Goal: Transaction & Acquisition: Book appointment/travel/reservation

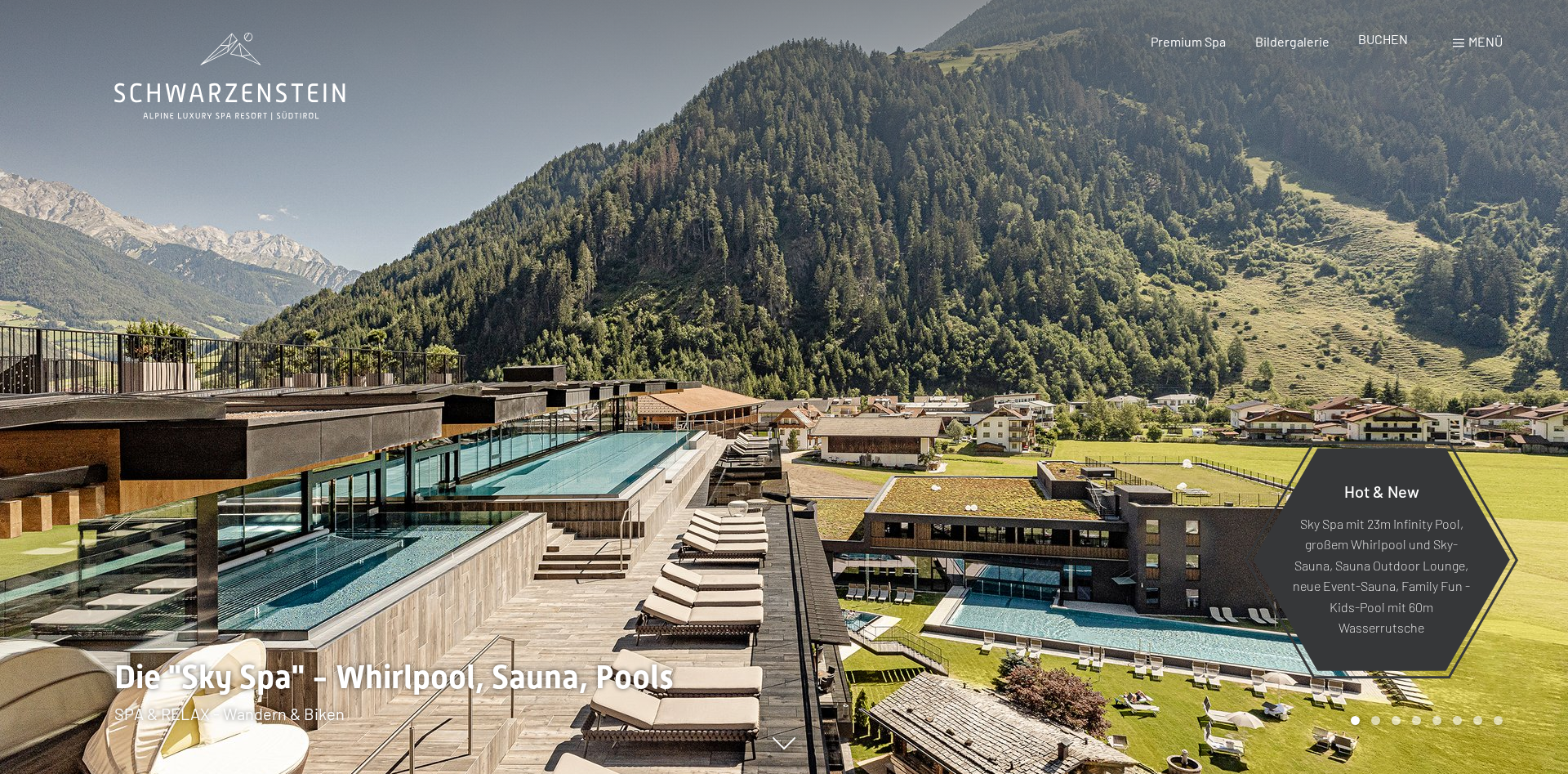
click at [1392, 42] on span "BUCHEN" at bounding box center [1382, 38] width 50 height 15
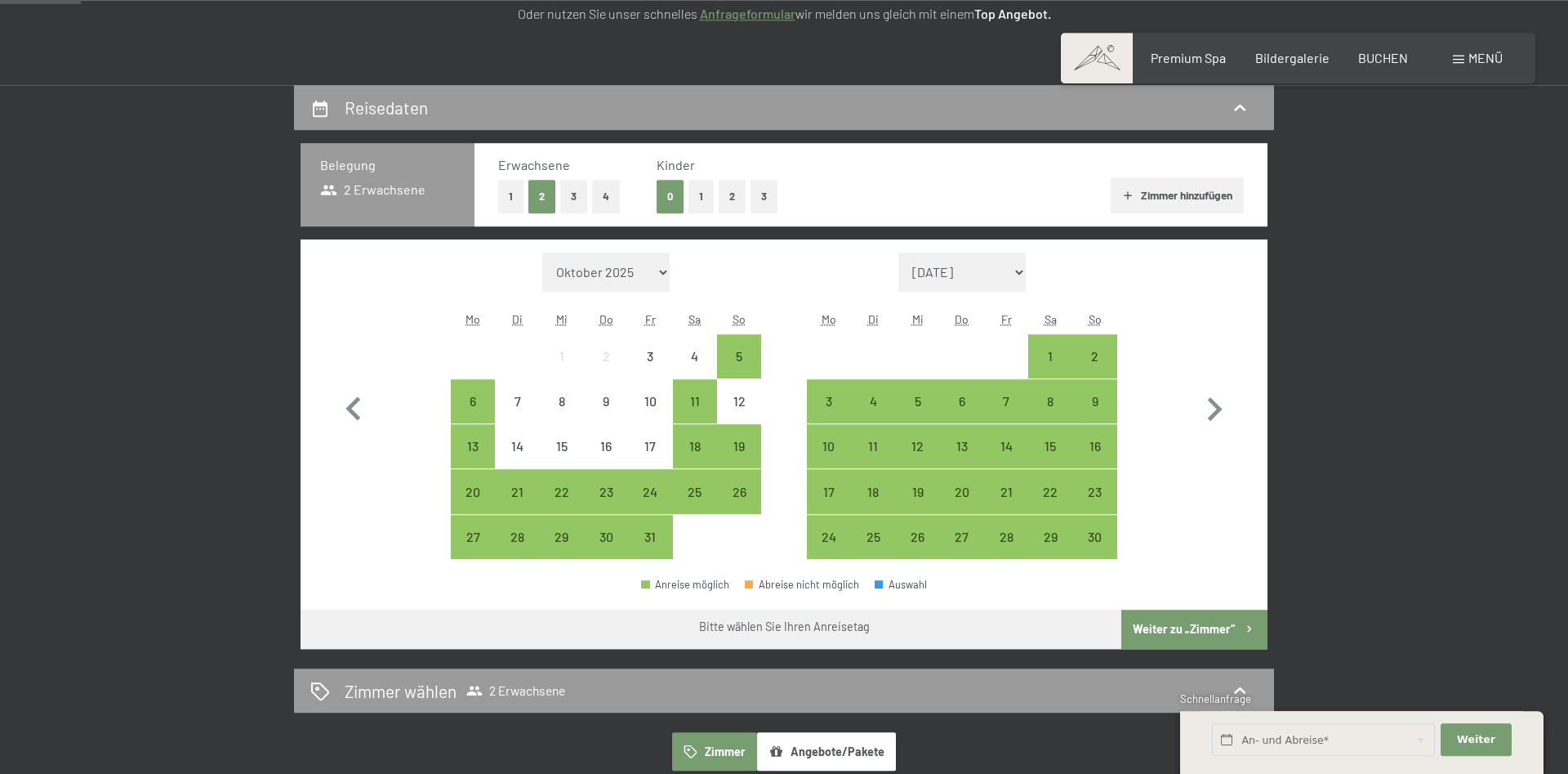
scroll to position [334, 0]
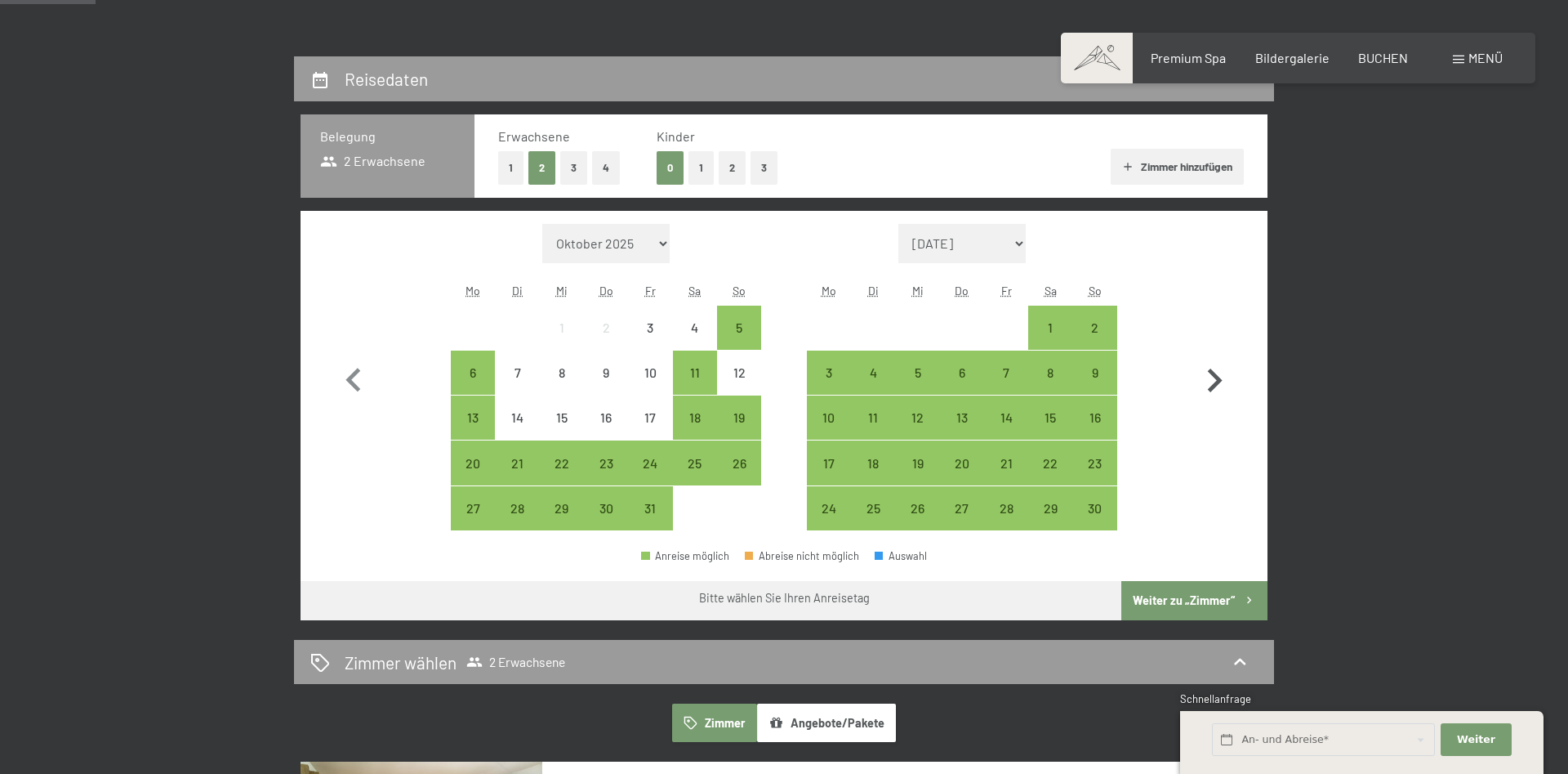
click at [1215, 382] on icon "button" at bounding box center [1214, 380] width 15 height 24
select select "2025-11-01"
select select "2025-12-01"
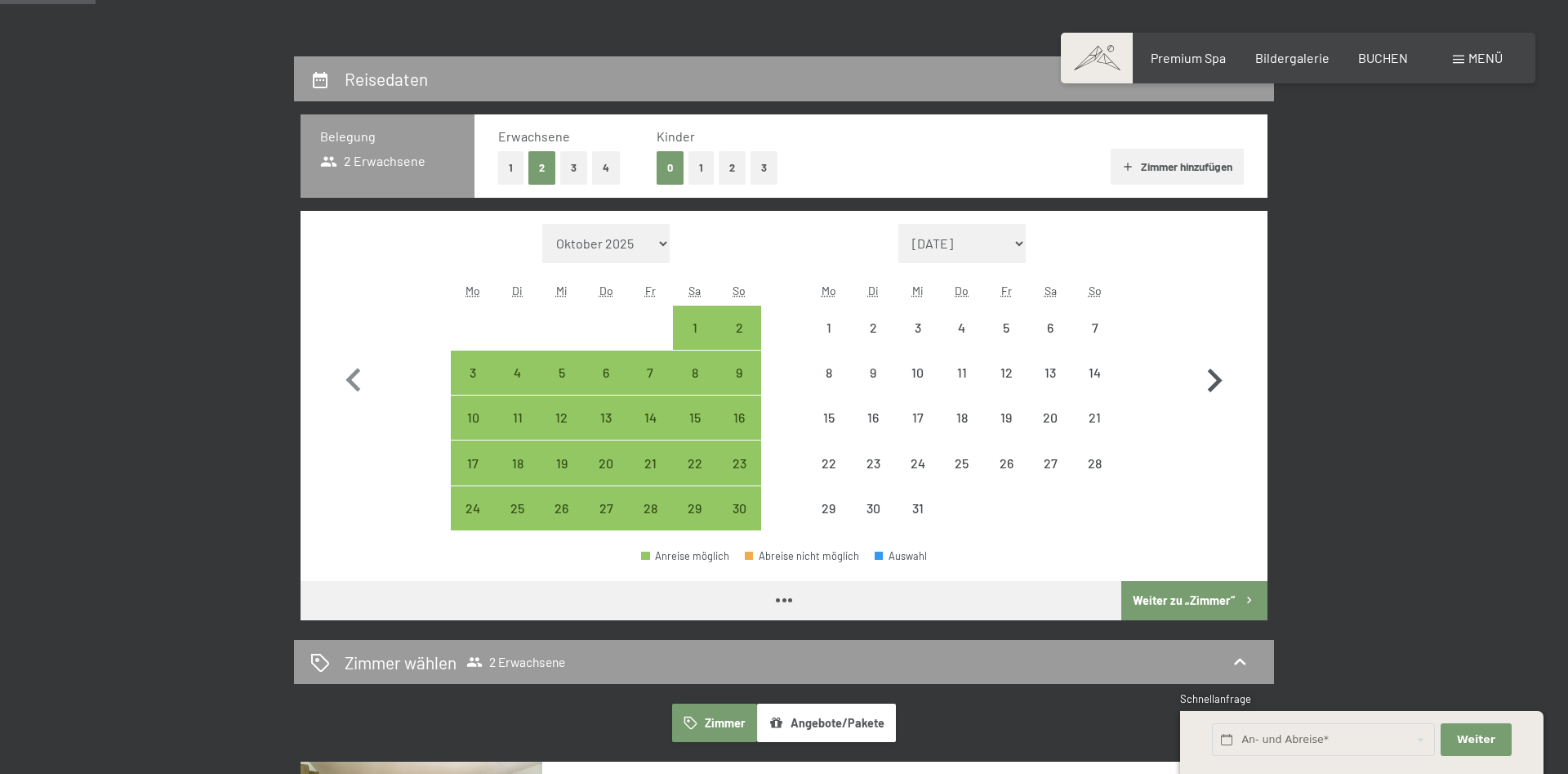
click at [1215, 382] on icon "button" at bounding box center [1214, 381] width 47 height 47
select select "2025-12-01"
select select "2026-01-01"
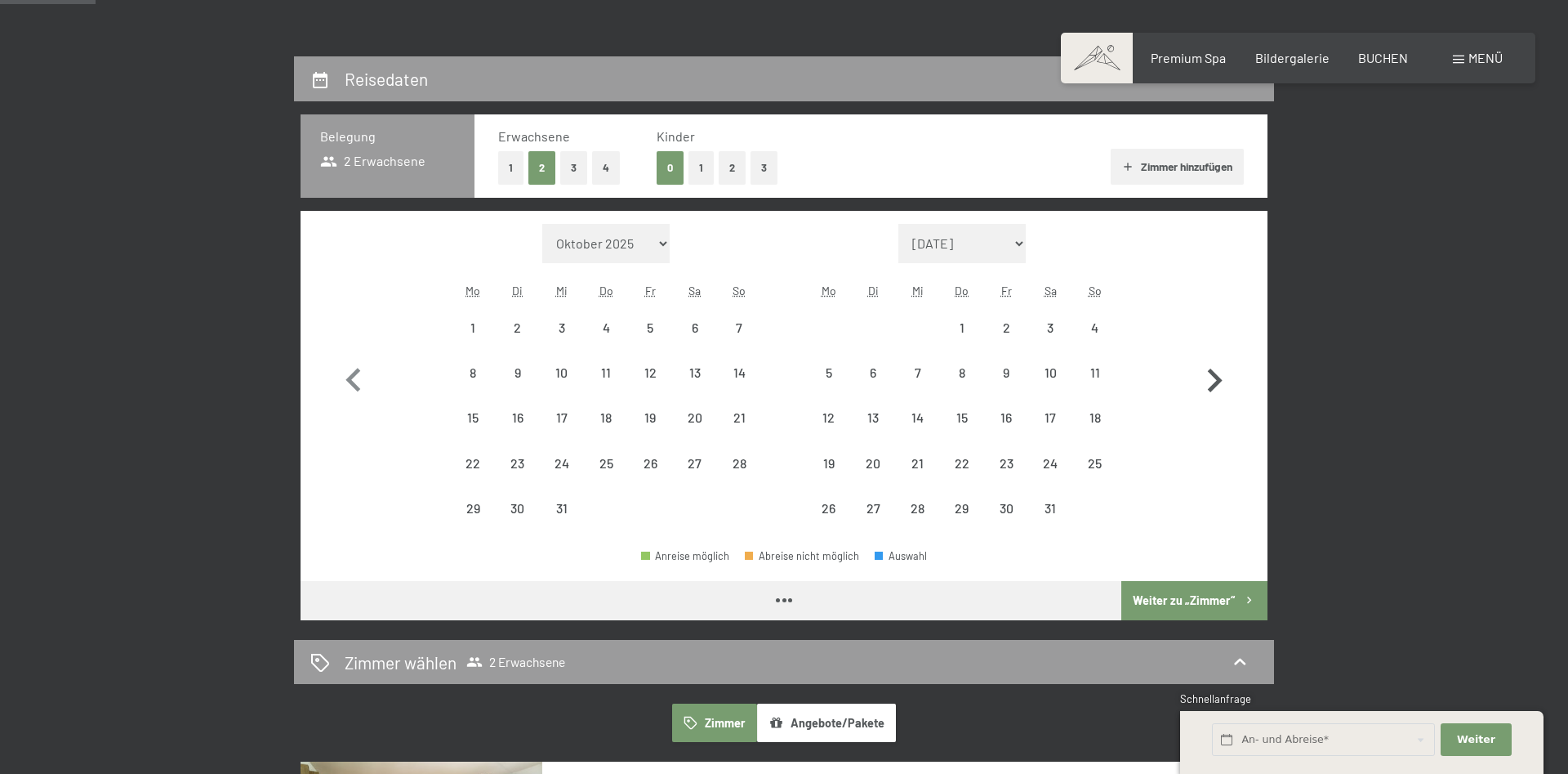
click at [1215, 382] on icon "button" at bounding box center [1214, 381] width 47 height 47
select select "2026-01-01"
select select "2026-02-01"
click at [1215, 382] on icon "button" at bounding box center [1214, 381] width 47 height 47
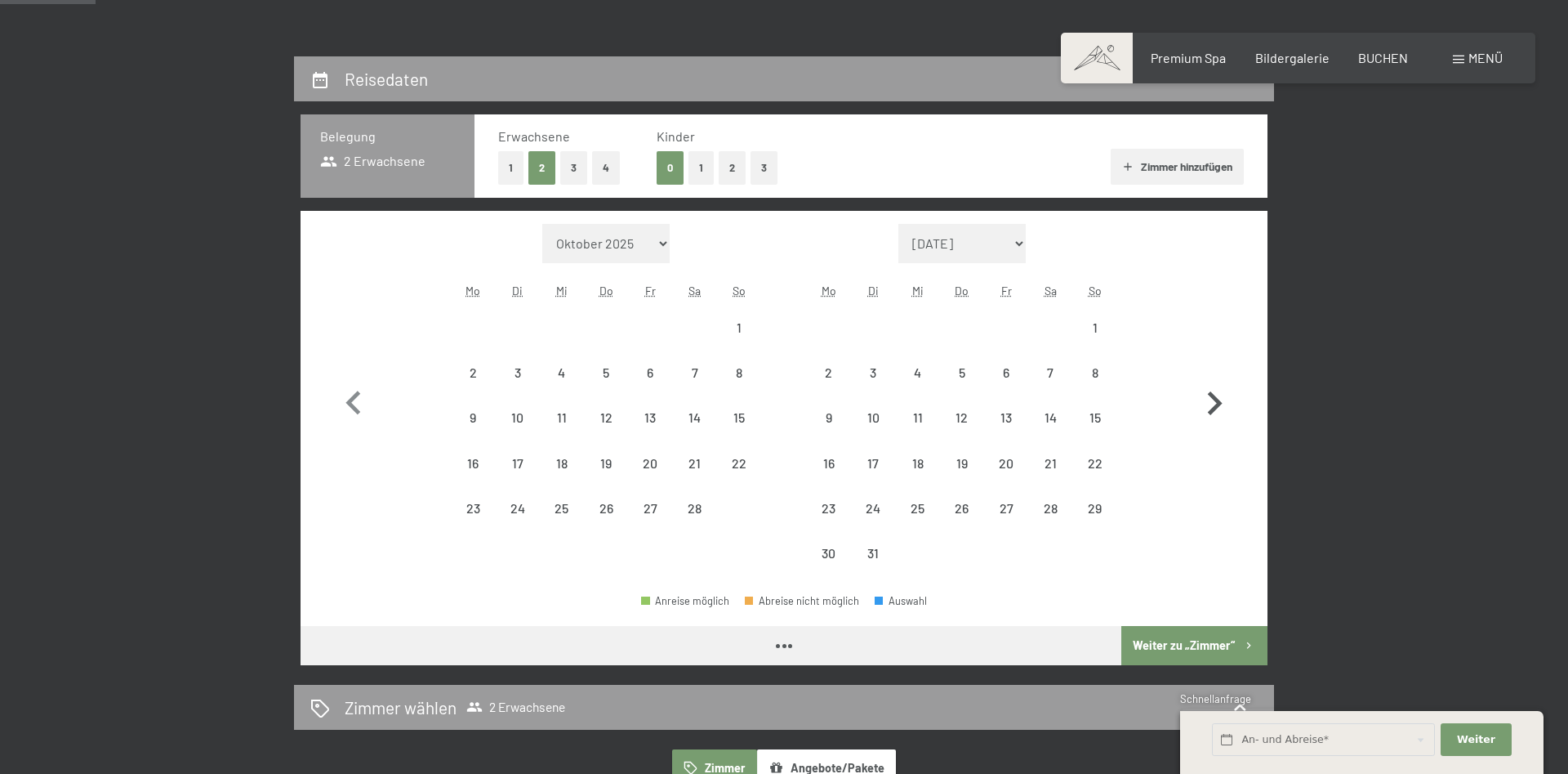
click at [1215, 382] on icon "button" at bounding box center [1214, 404] width 47 height 47
select select "2026-03-01"
select select "2026-04-01"
click at [1215, 382] on icon "button" at bounding box center [1214, 404] width 47 height 47
select select "2026-04-01"
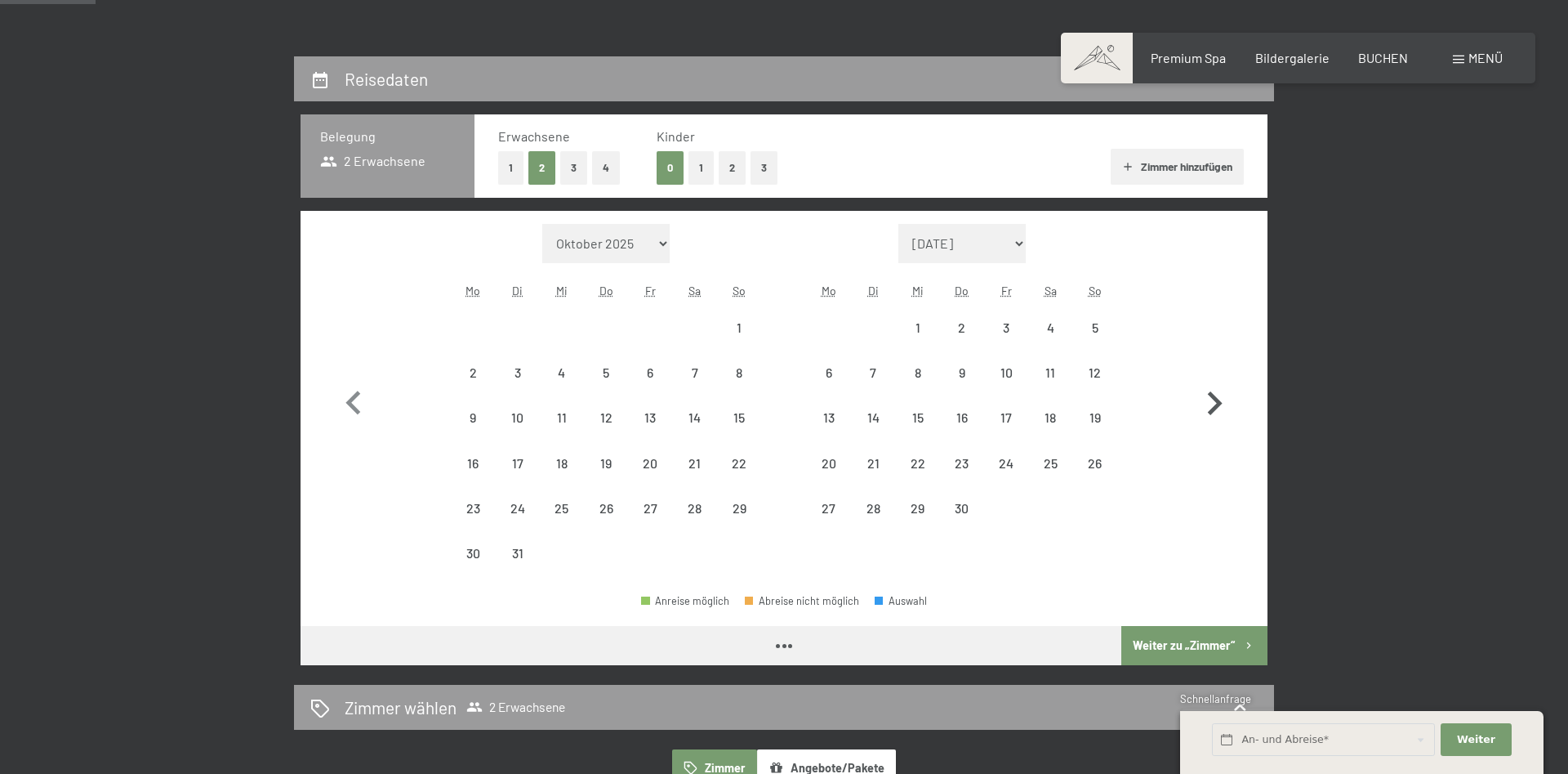
select select "2026-05-01"
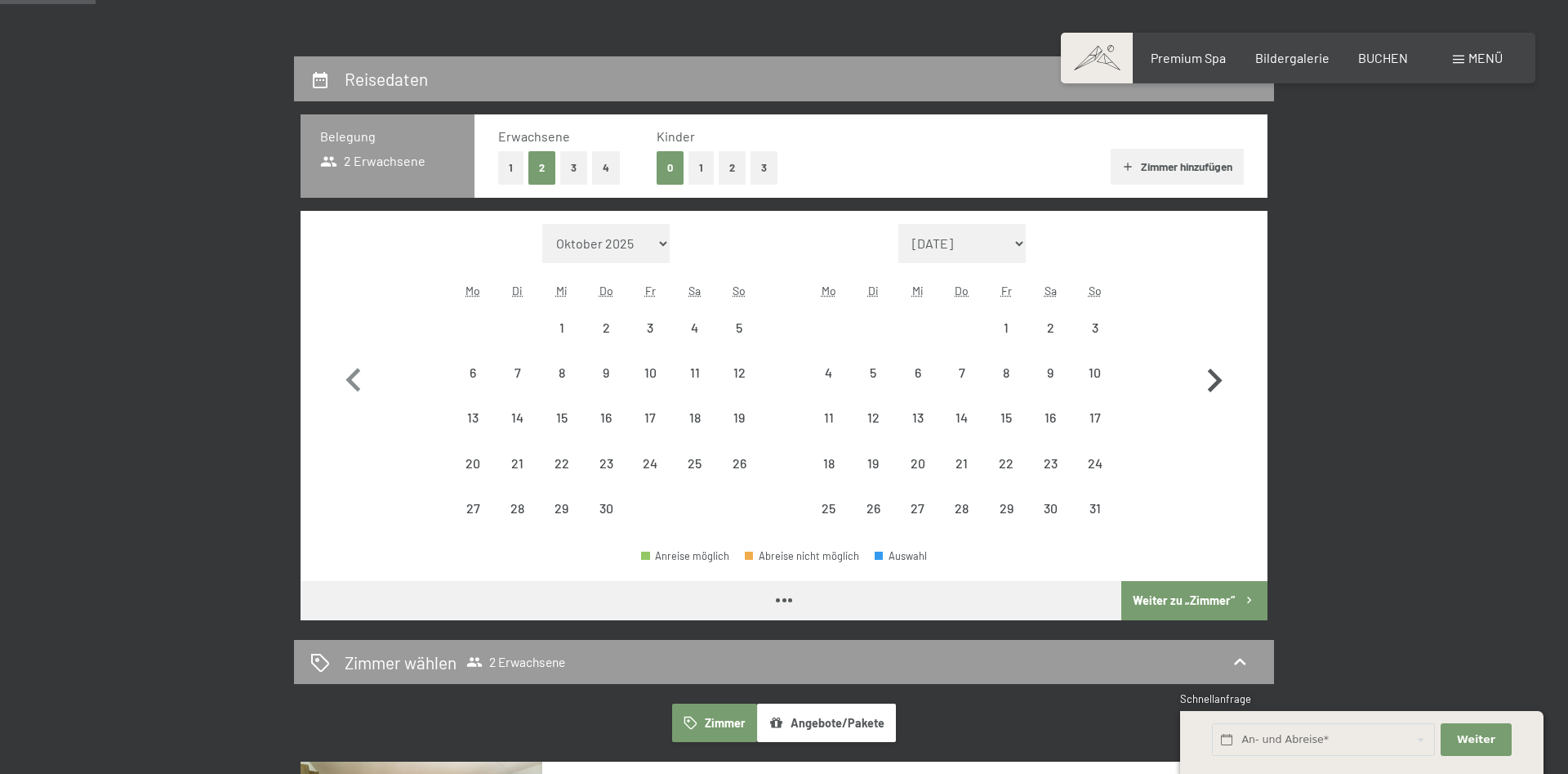
select select "2026-04-01"
select select "2026-05-01"
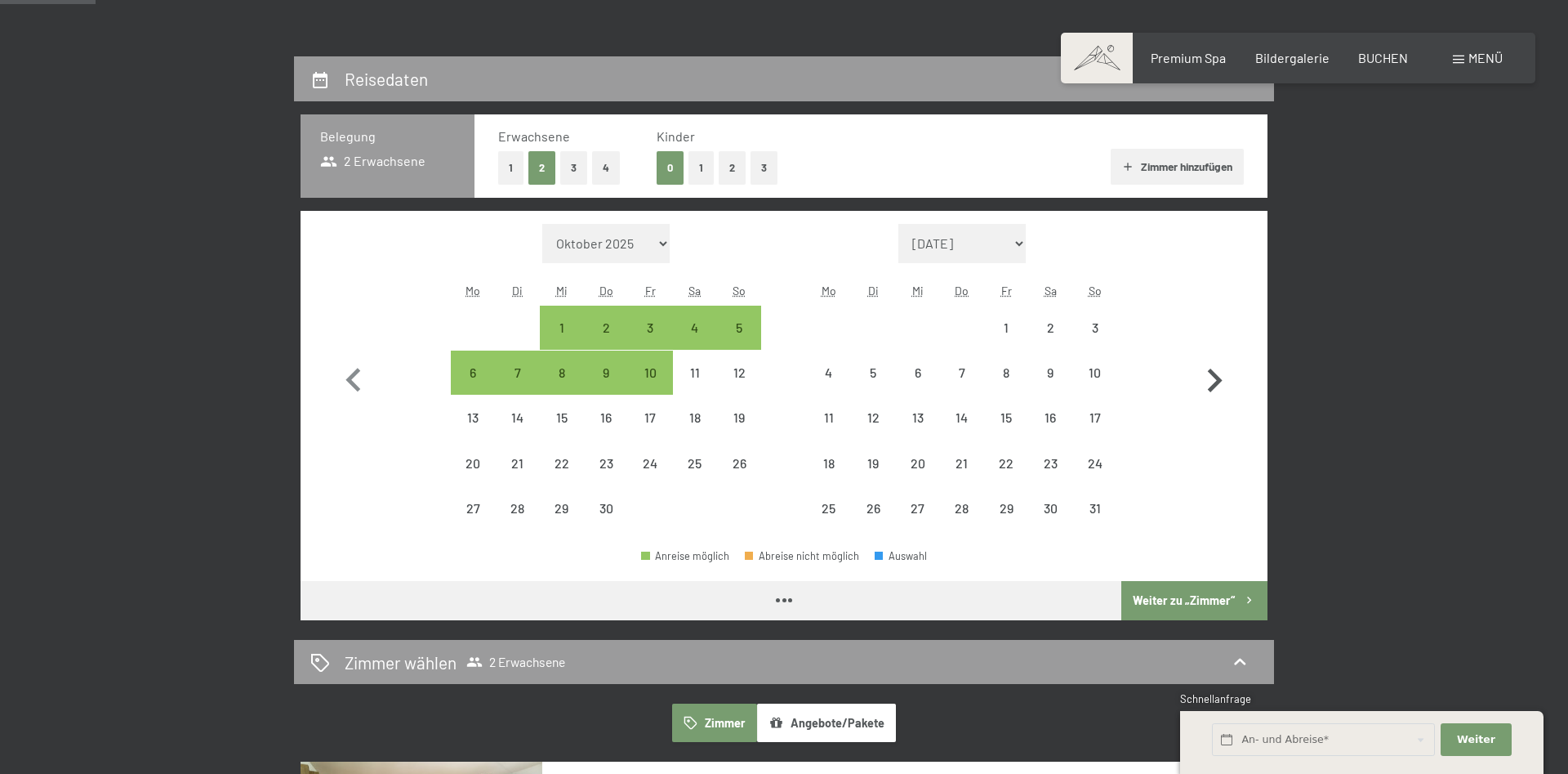
click at [1215, 382] on icon "button" at bounding box center [1214, 381] width 47 height 47
select select "2026-05-01"
select select "2026-06-01"
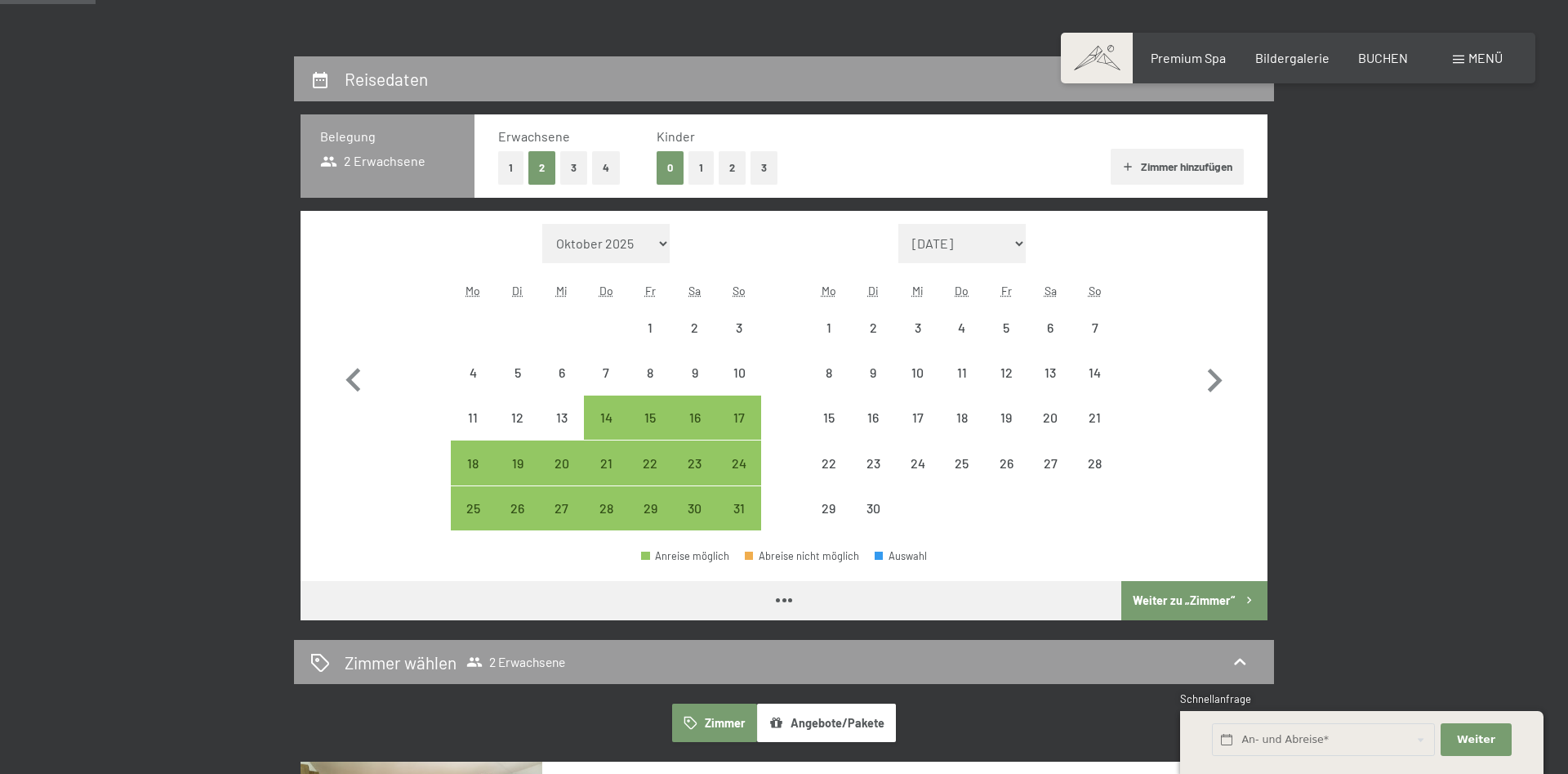
select select "2026-05-01"
select select "2026-06-01"
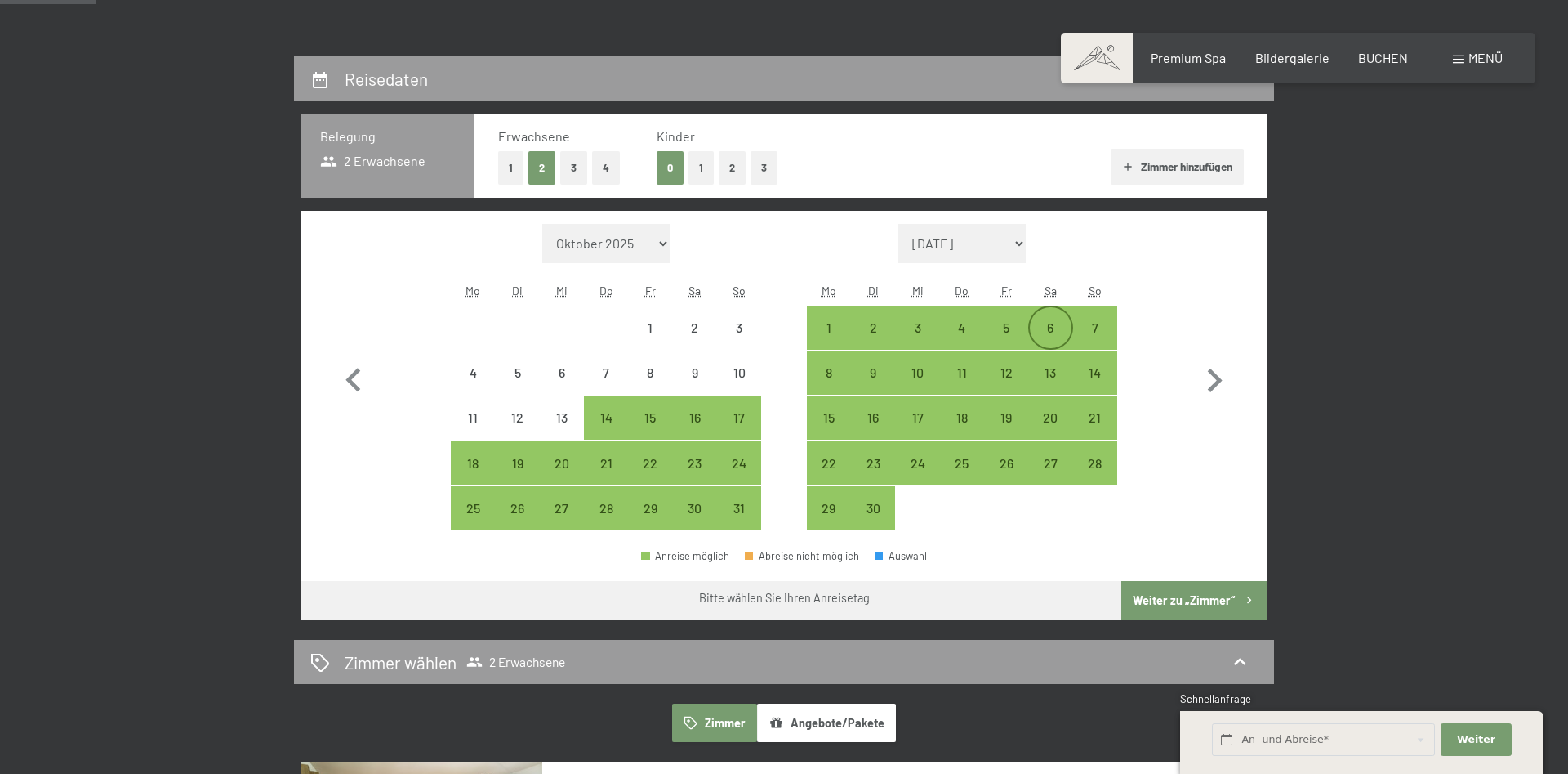
click at [1058, 323] on div "6" at bounding box center [1050, 341] width 41 height 41
select select "2026-05-01"
select select "2026-06-01"
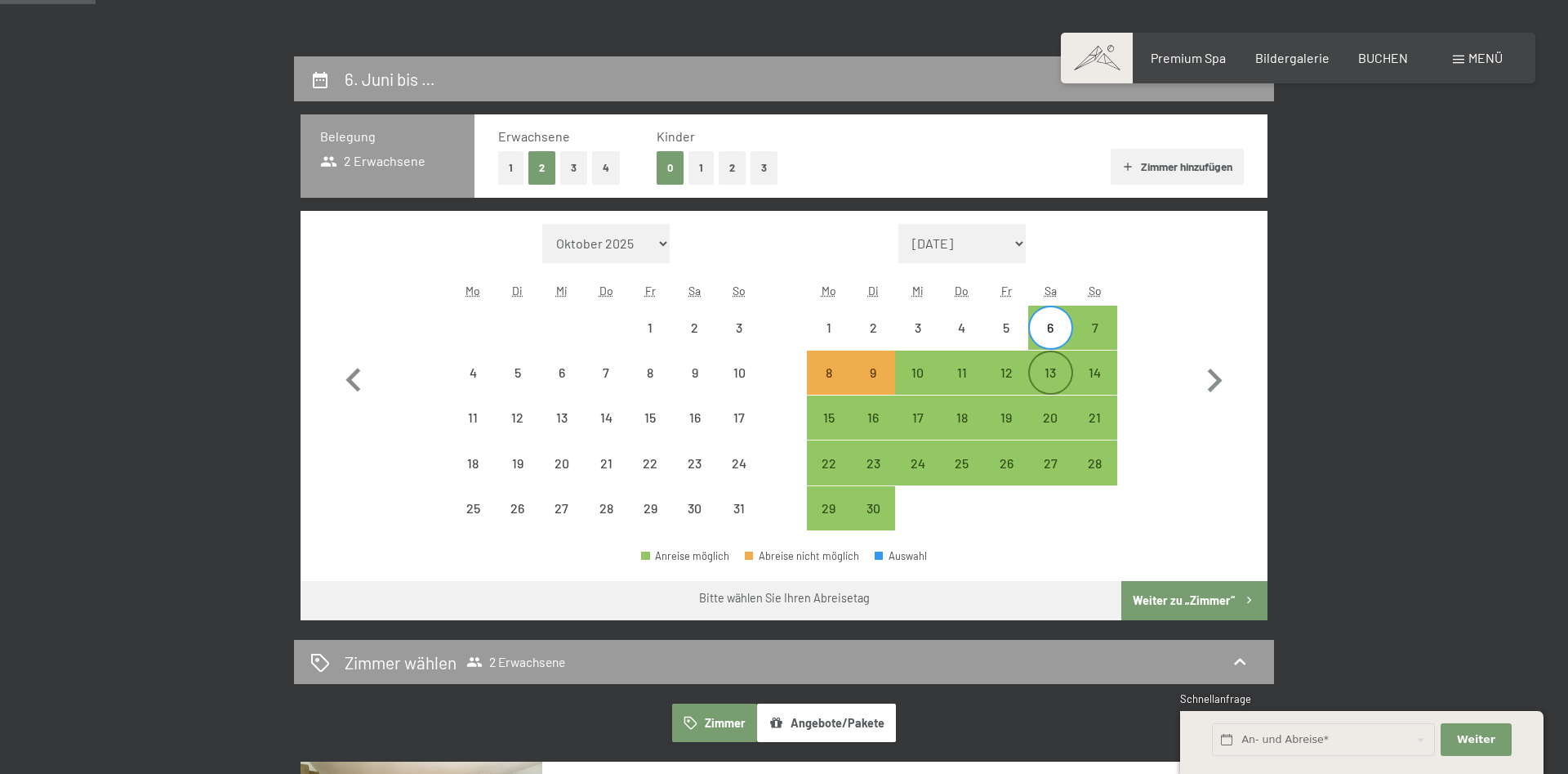
click at [1055, 373] on div "13" at bounding box center [1050, 387] width 41 height 41
select select "2026-05-01"
select select "2026-06-01"
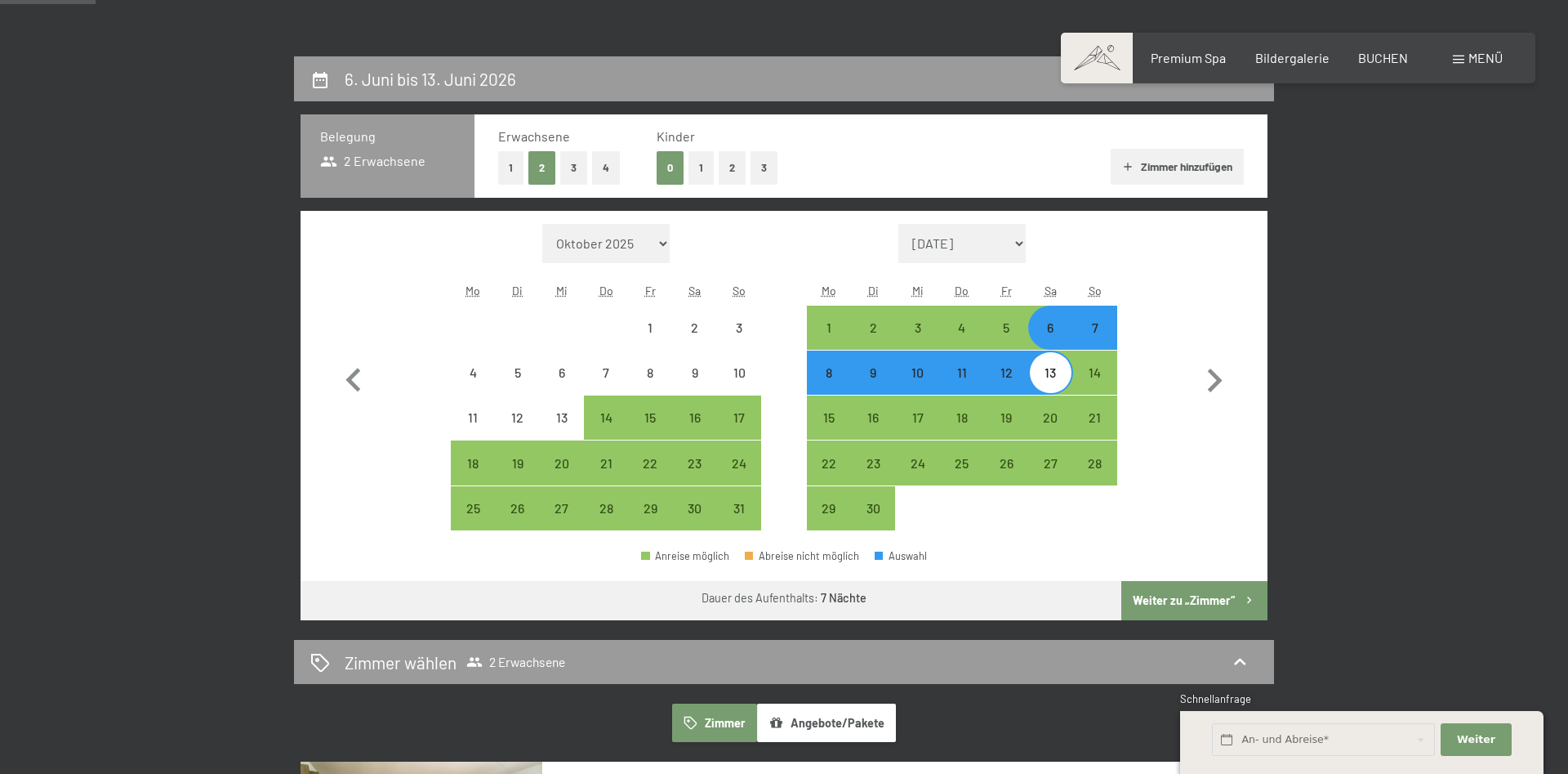
click at [1183, 599] on button "Weiter zu „Zimmer“" at bounding box center [1194, 600] width 146 height 39
select select "2026-05-01"
select select "2026-06-01"
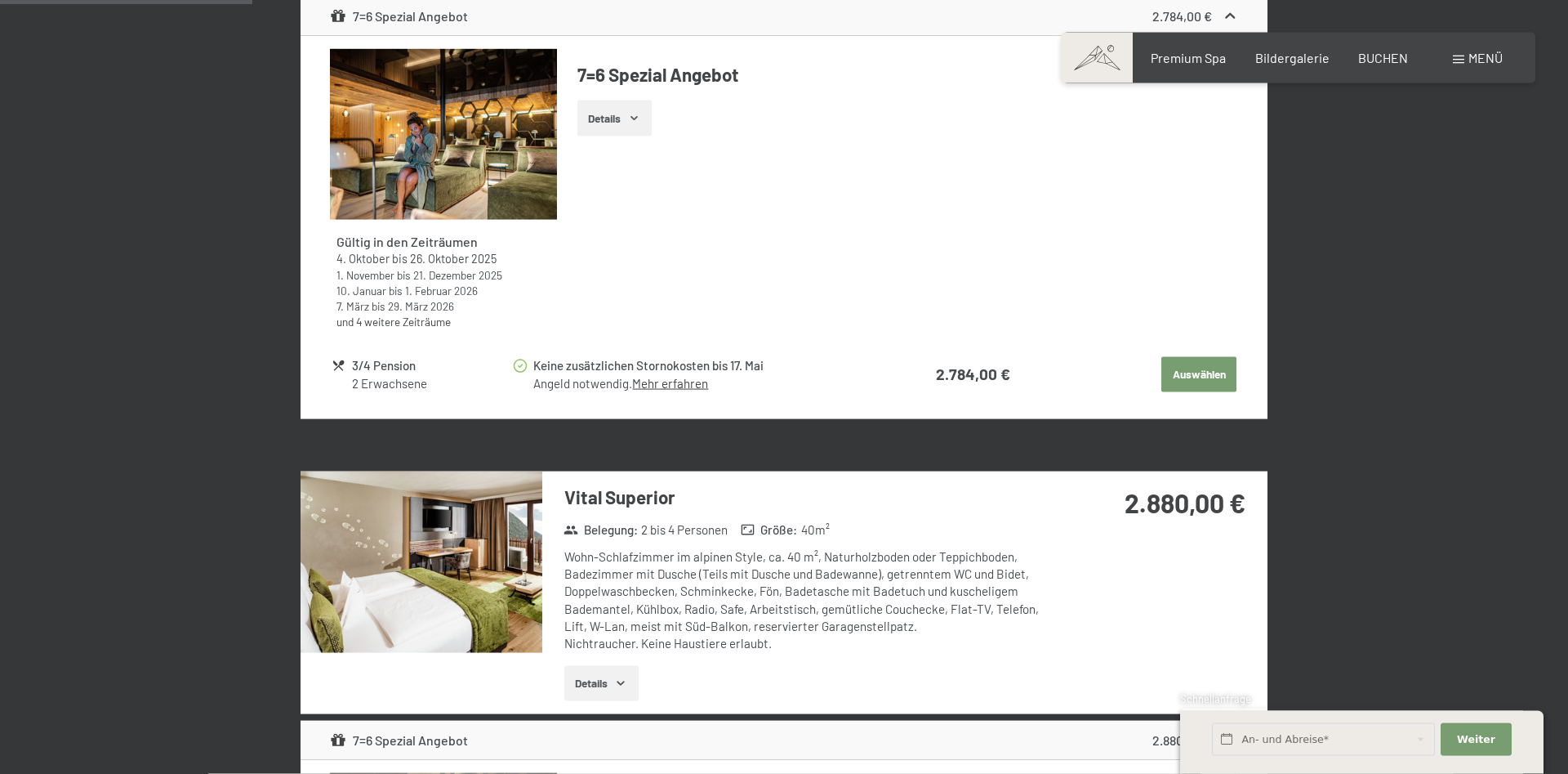
scroll to position [807, 0]
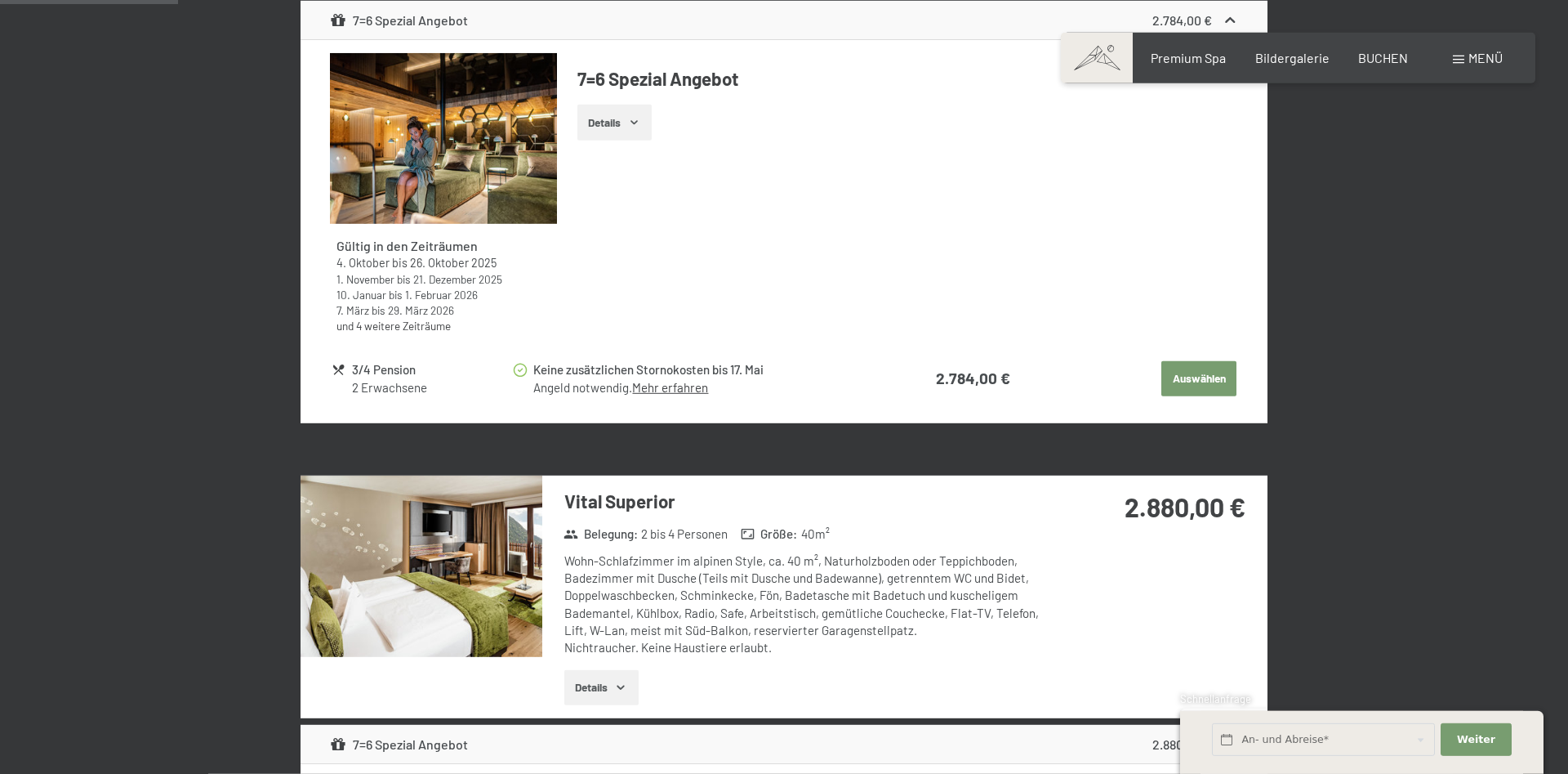
click at [1461, 61] on span at bounding box center [1458, 59] width 12 height 8
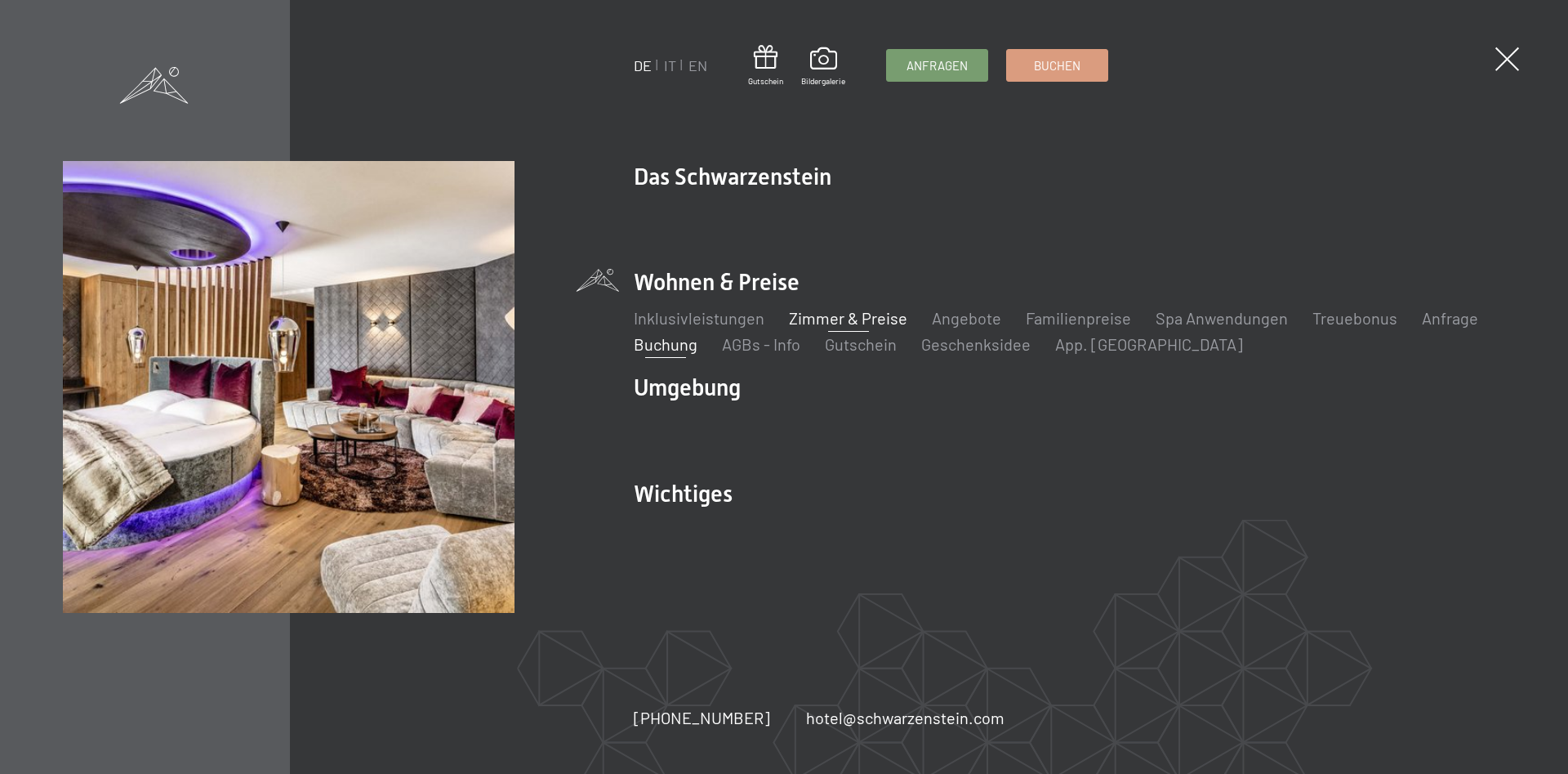
click at [839, 322] on link "Zimmer & Preise" at bounding box center [848, 318] width 118 height 20
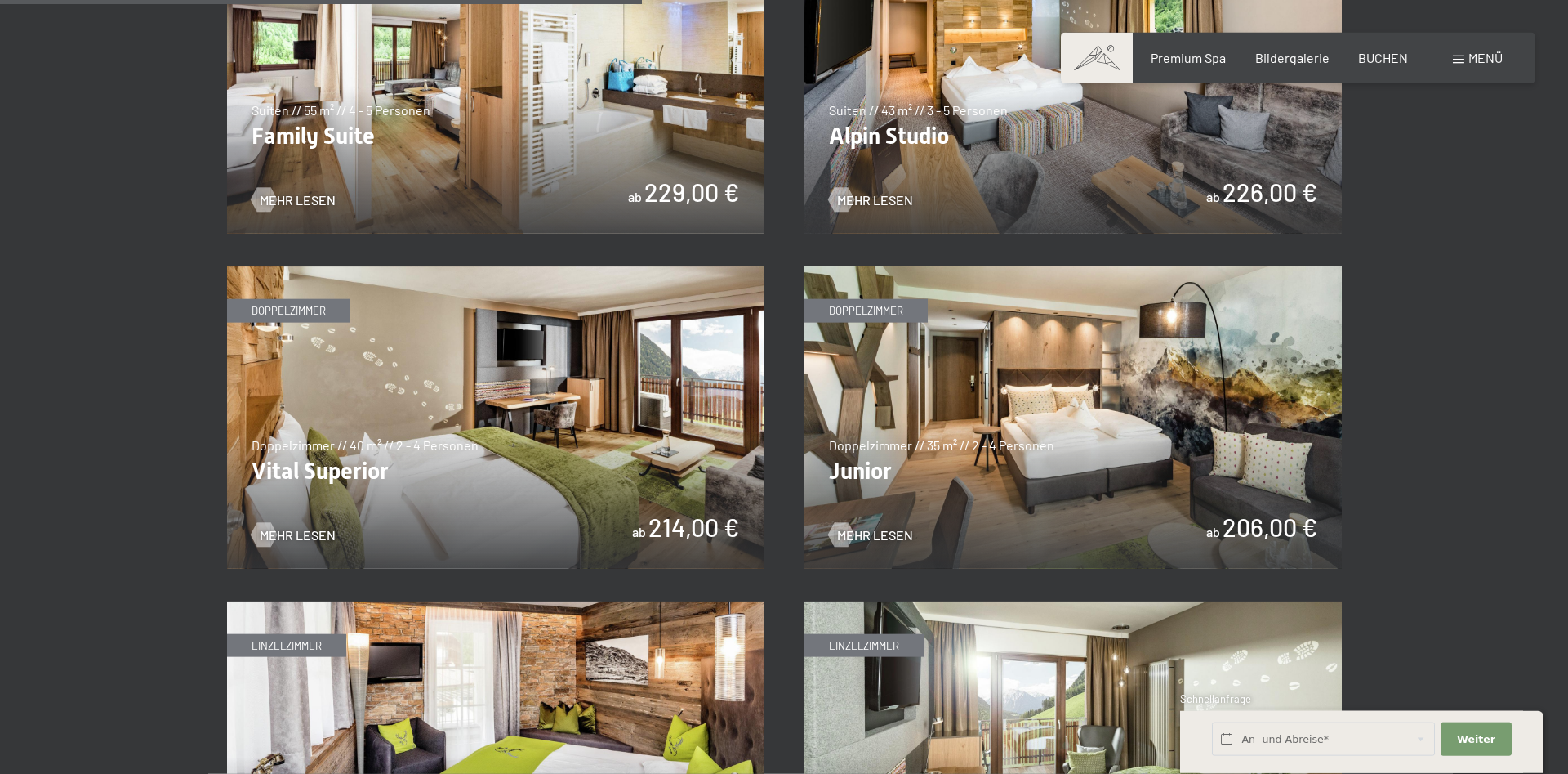
scroll to position [2167, 0]
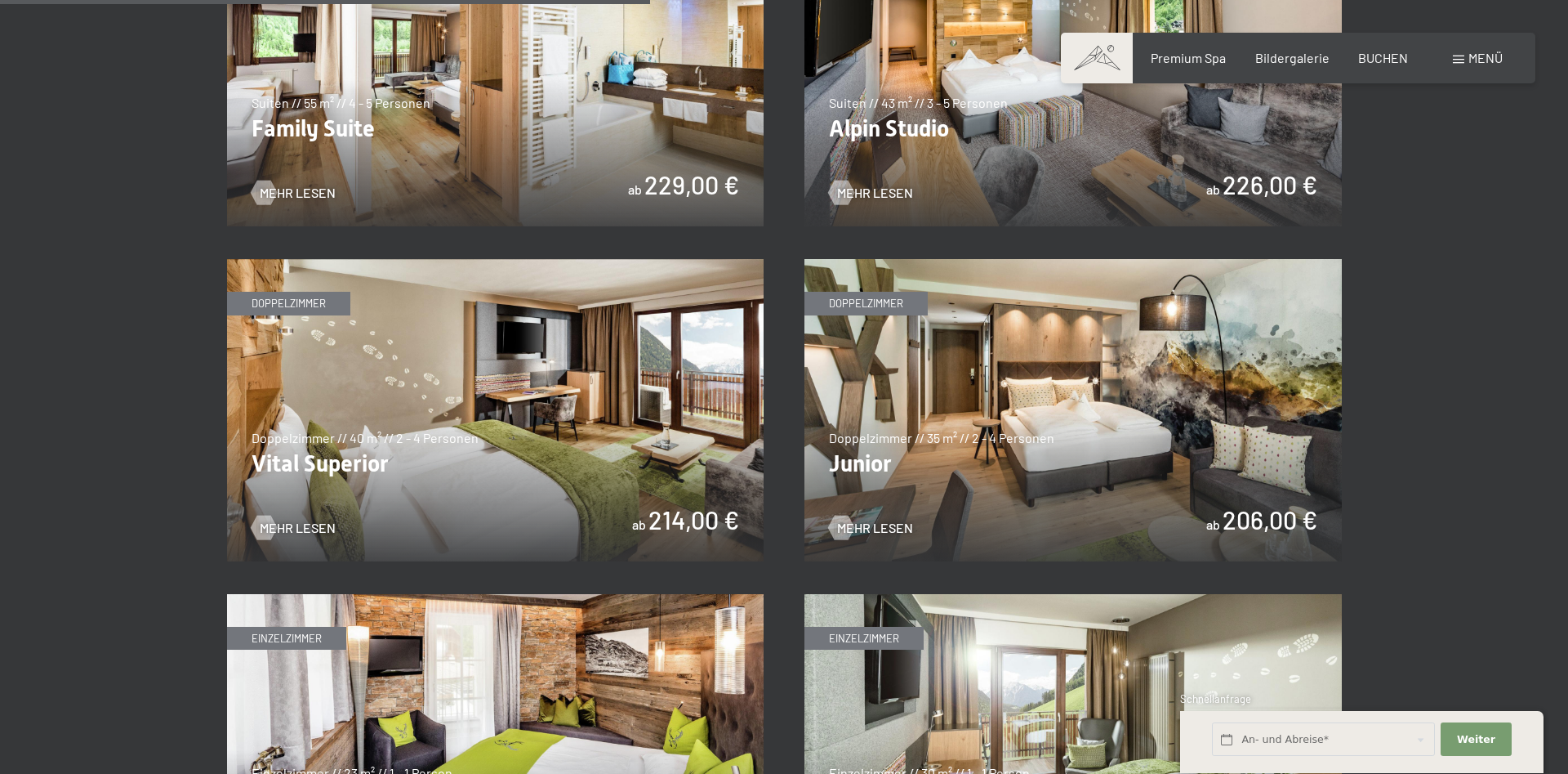
click at [462, 422] on img at bounding box center [496, 410] width 538 height 303
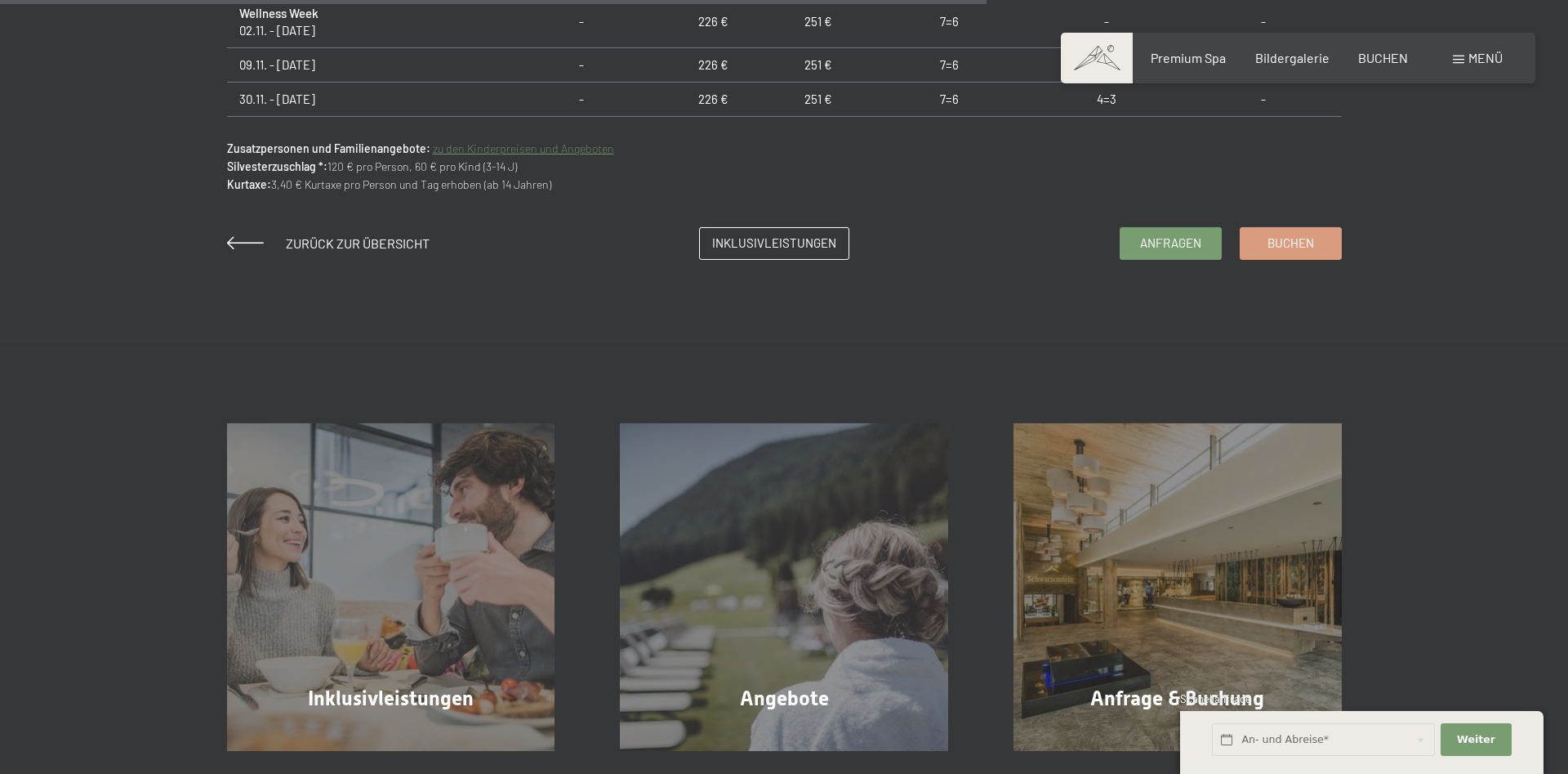
scroll to position [1334, 0]
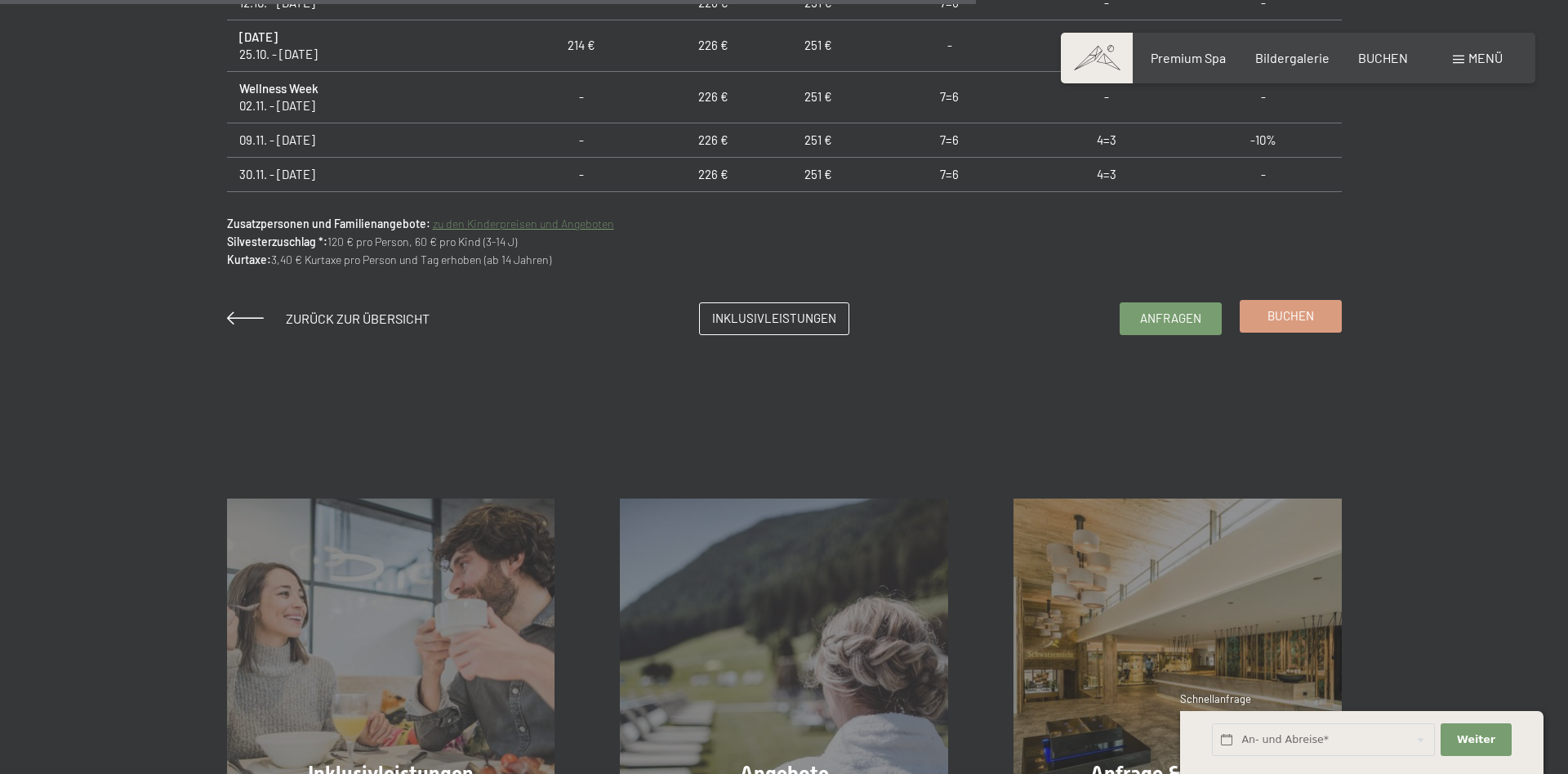
click at [1292, 321] on span "Buchen" at bounding box center [1290, 315] width 46 height 17
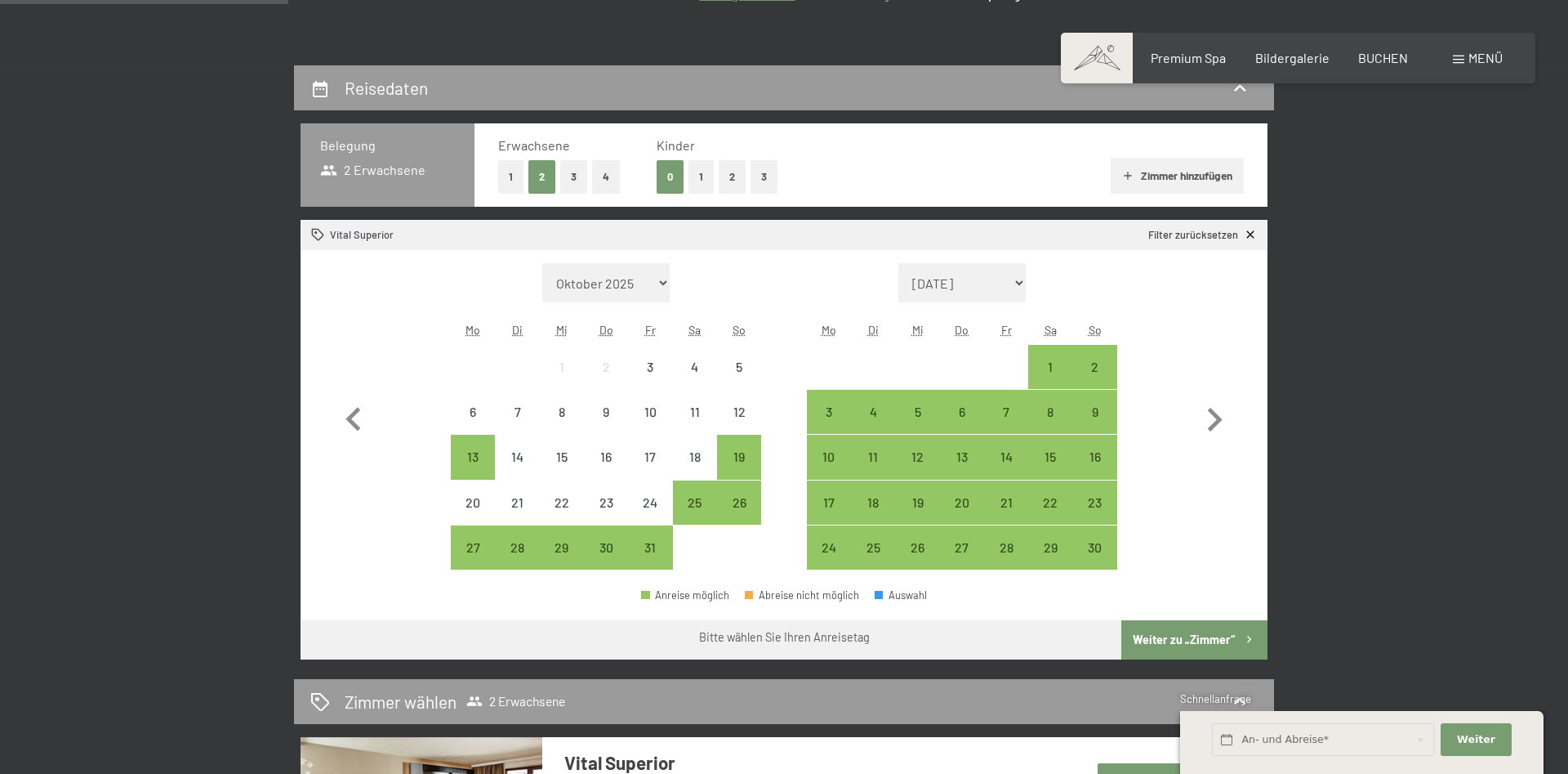
scroll to position [334, 0]
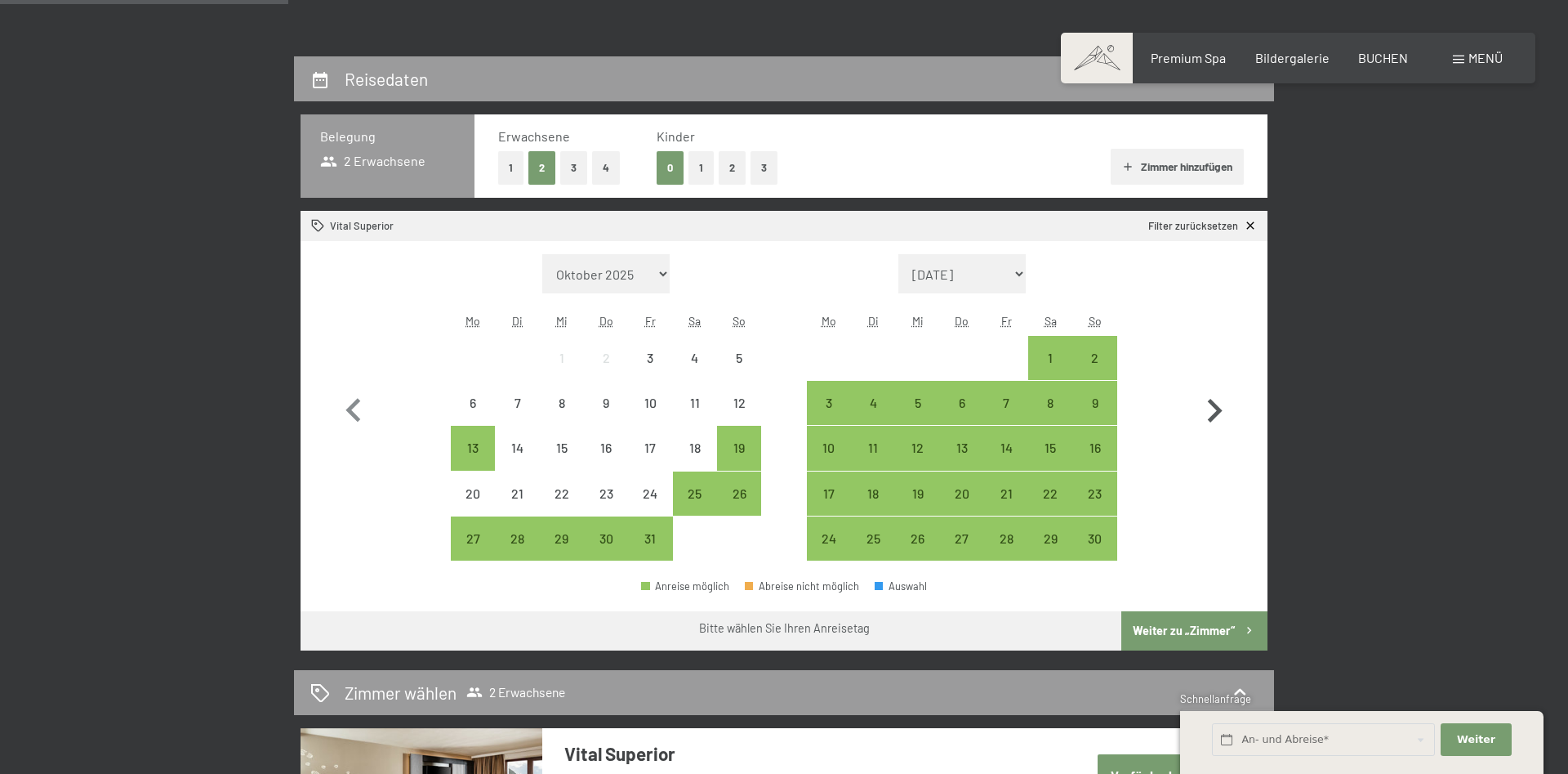
click at [1206, 418] on icon "button" at bounding box center [1214, 411] width 47 height 47
select select "2025-11-01"
select select "2025-12-01"
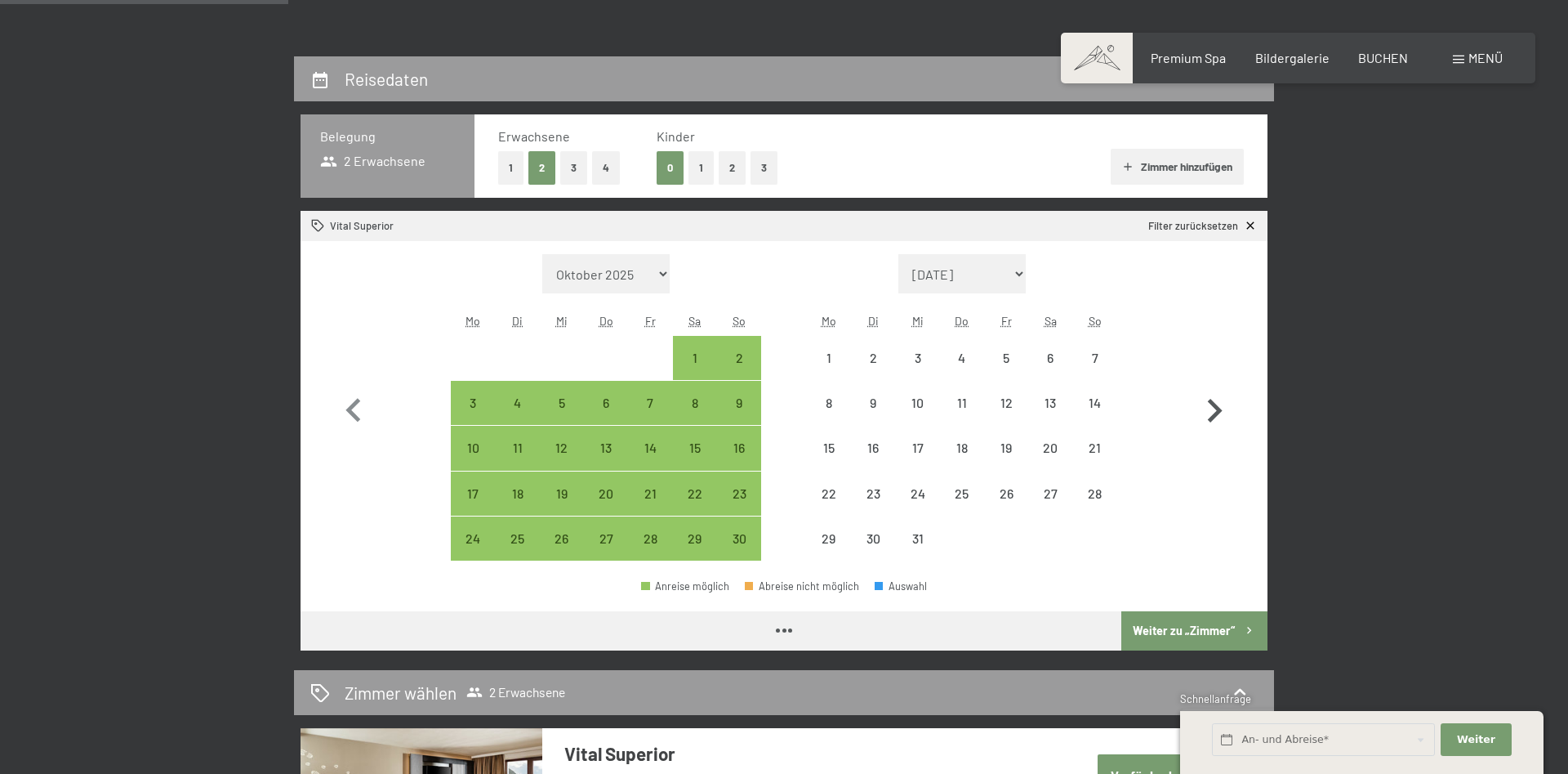
click at [1206, 418] on icon "button" at bounding box center [1214, 411] width 47 height 47
select select "2025-12-01"
select select "2026-01-01"
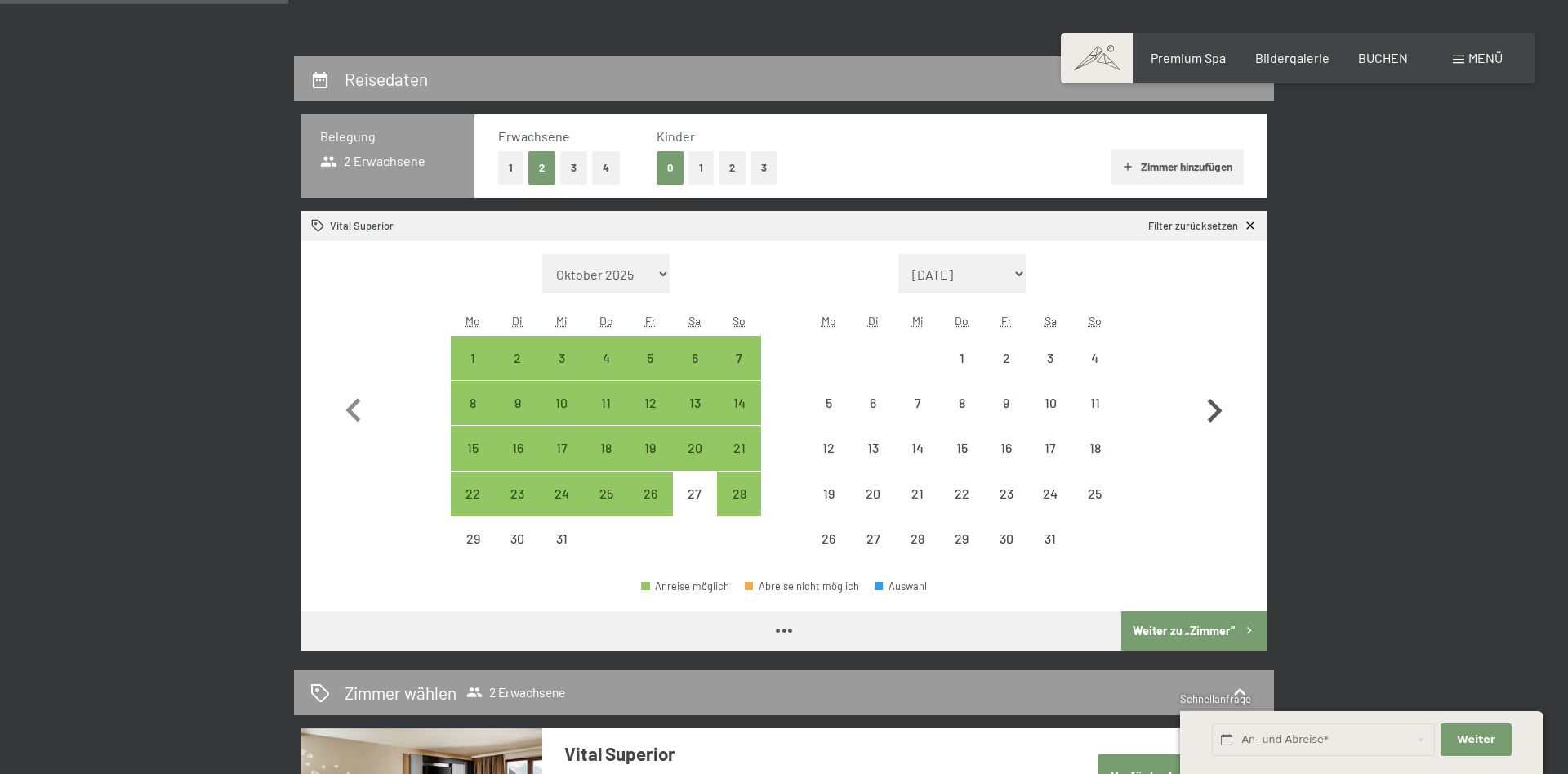
click at [1206, 418] on icon "button" at bounding box center [1214, 411] width 47 height 47
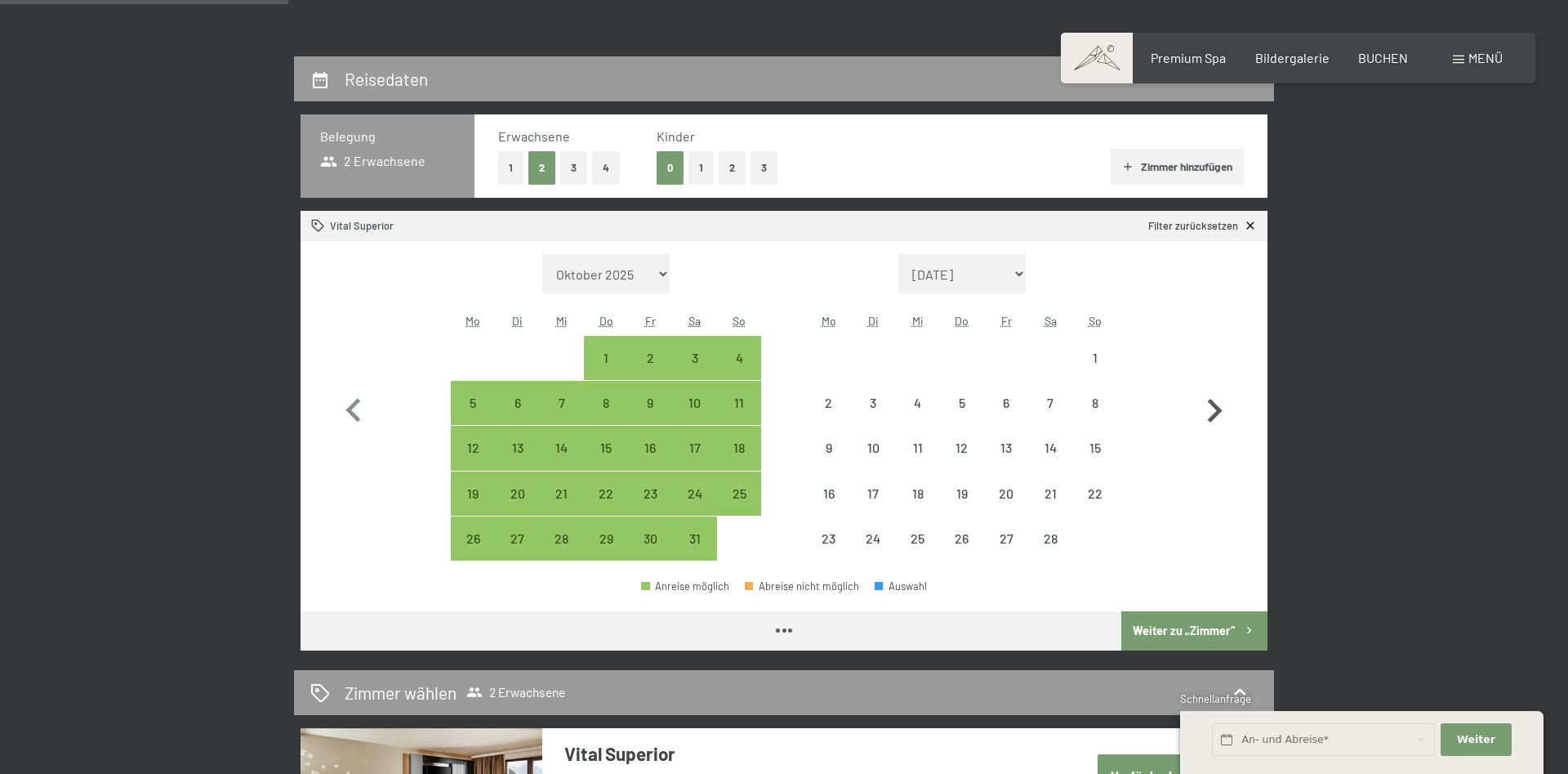
click at [1206, 418] on icon "button" at bounding box center [1214, 411] width 47 height 47
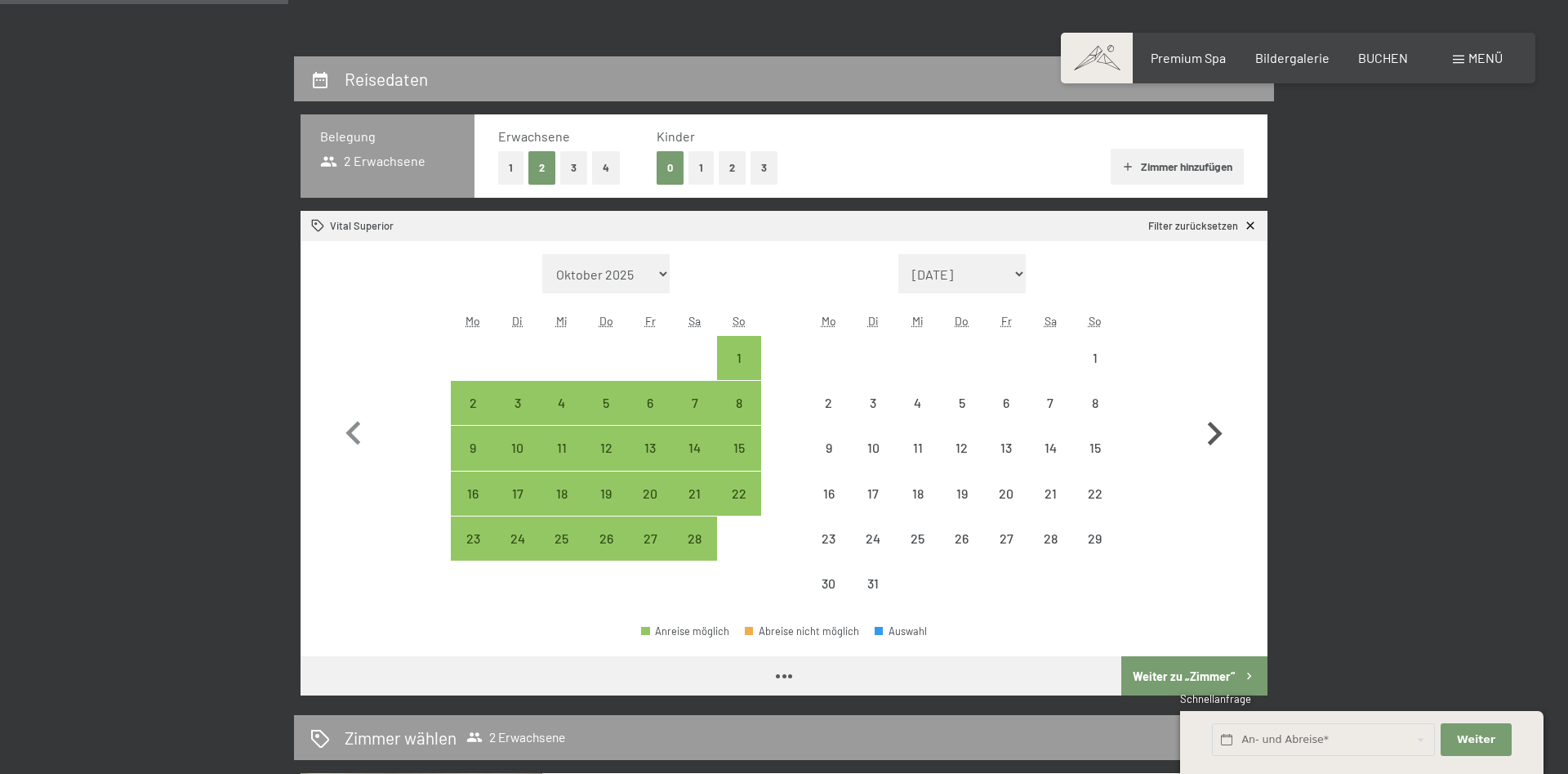
click at [1206, 418] on icon "button" at bounding box center [1214, 434] width 47 height 47
select select "2026-04-01"
select select "2026-05-01"
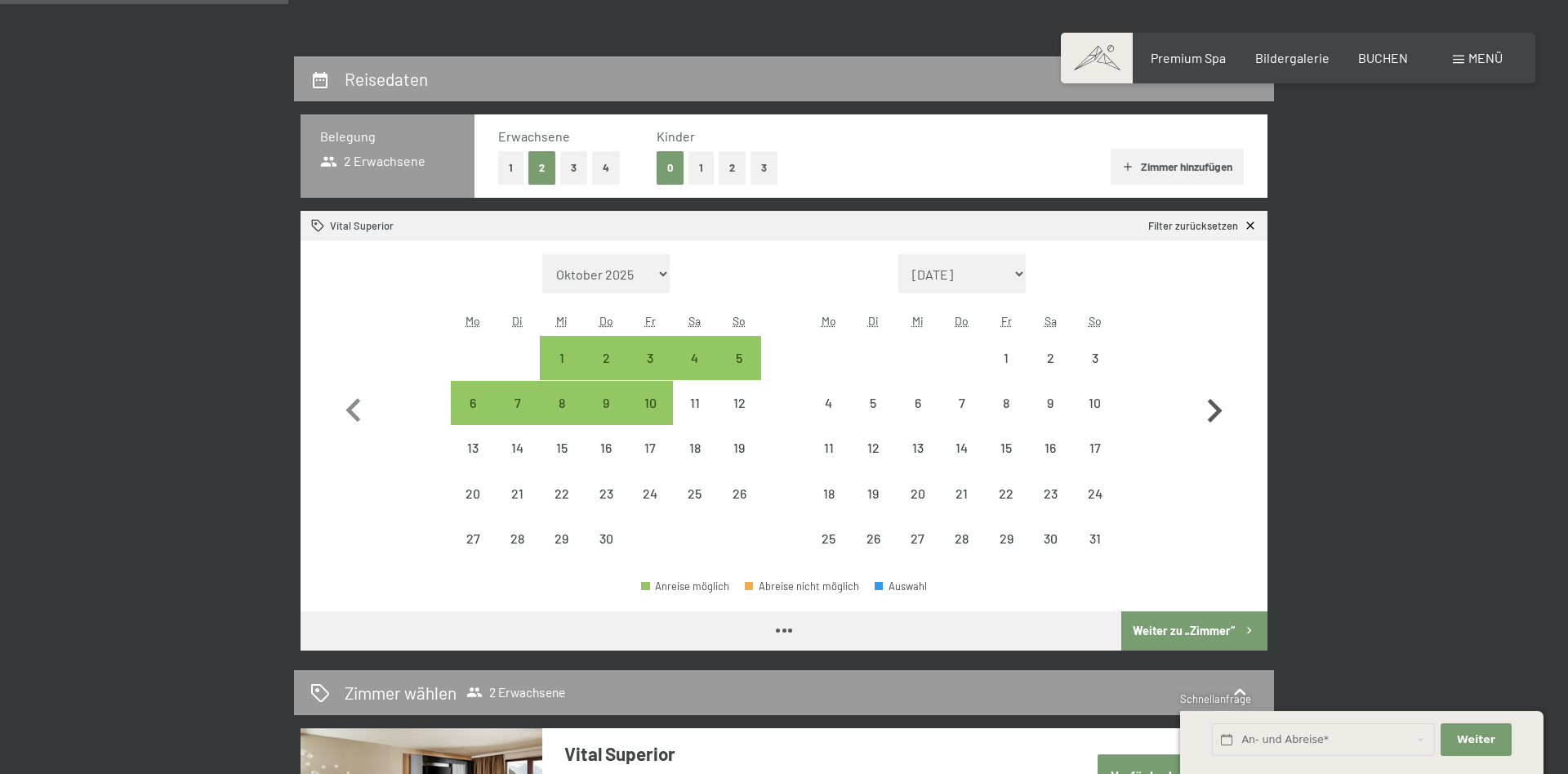
select select "2026-04-01"
select select "2026-05-01"
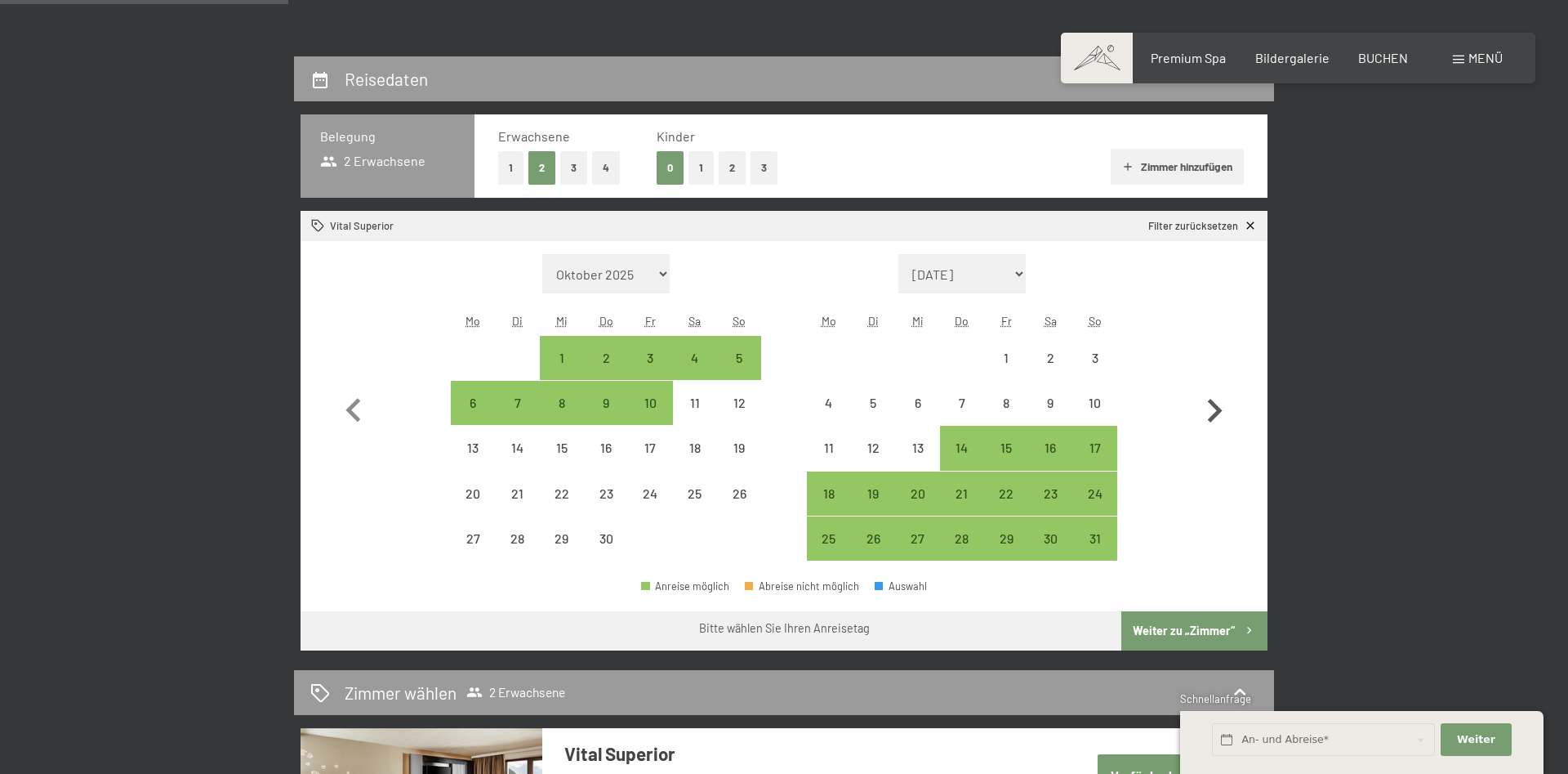
click at [1206, 418] on icon "button" at bounding box center [1214, 411] width 47 height 47
select select "2026-05-01"
select select "2026-06-01"
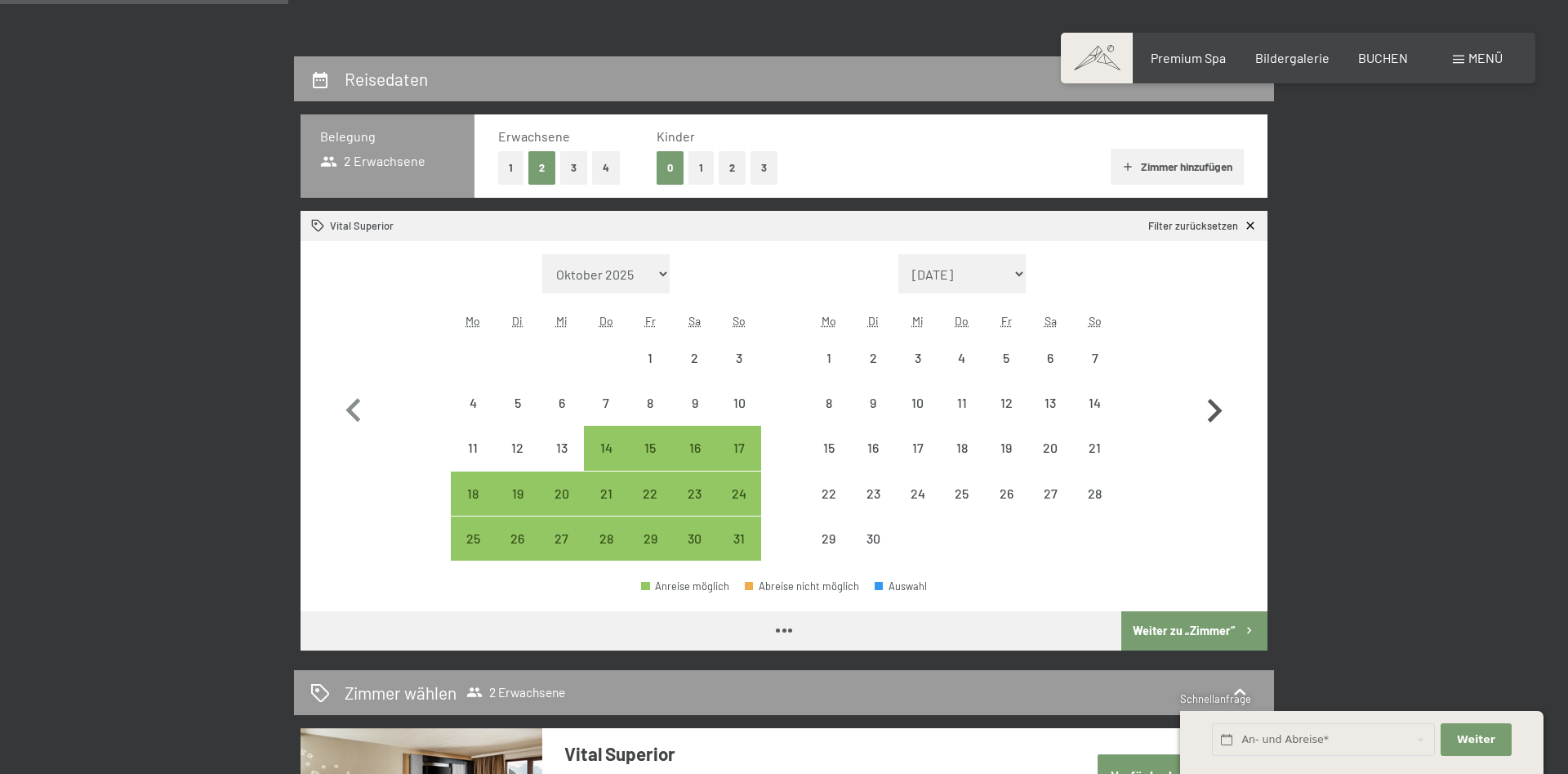
select select "2026-05-01"
select select "2026-06-01"
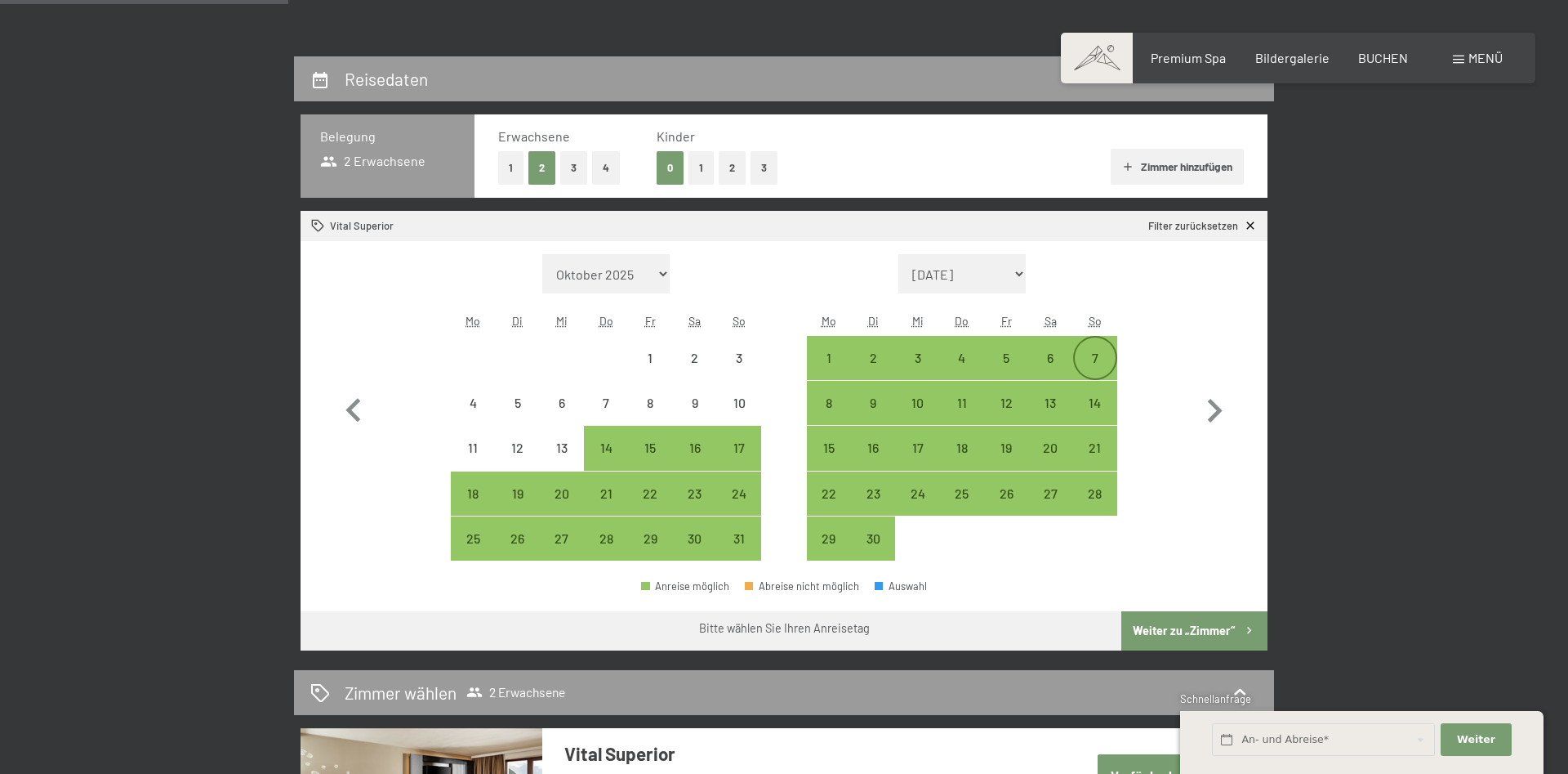
click at [1094, 355] on div "7" at bounding box center [1094, 371] width 41 height 41
select select "2026-05-01"
select select "2026-06-01"
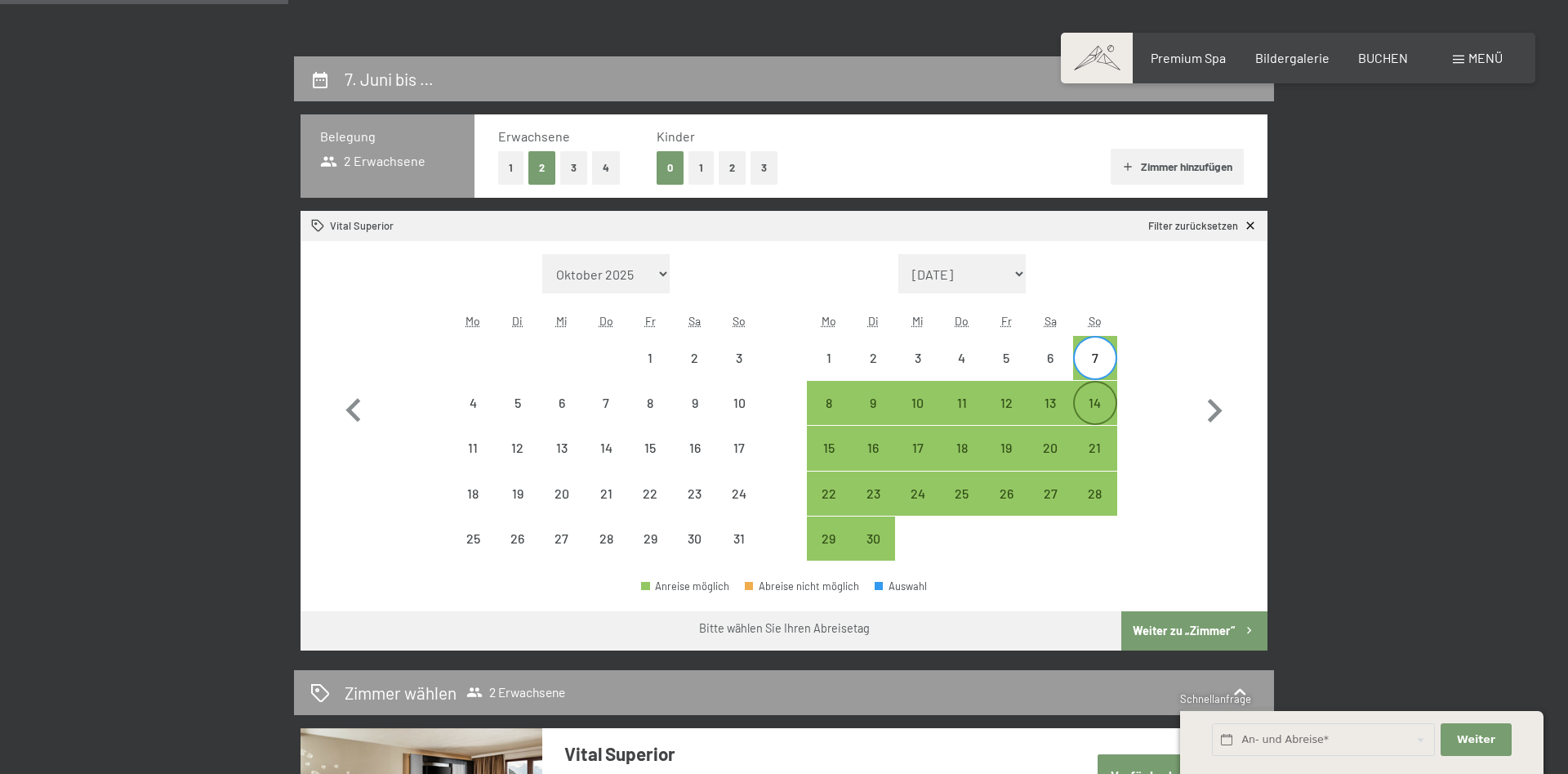
click at [1096, 408] on div "14" at bounding box center [1094, 417] width 41 height 41
select select "2026-05-01"
select select "2026-06-01"
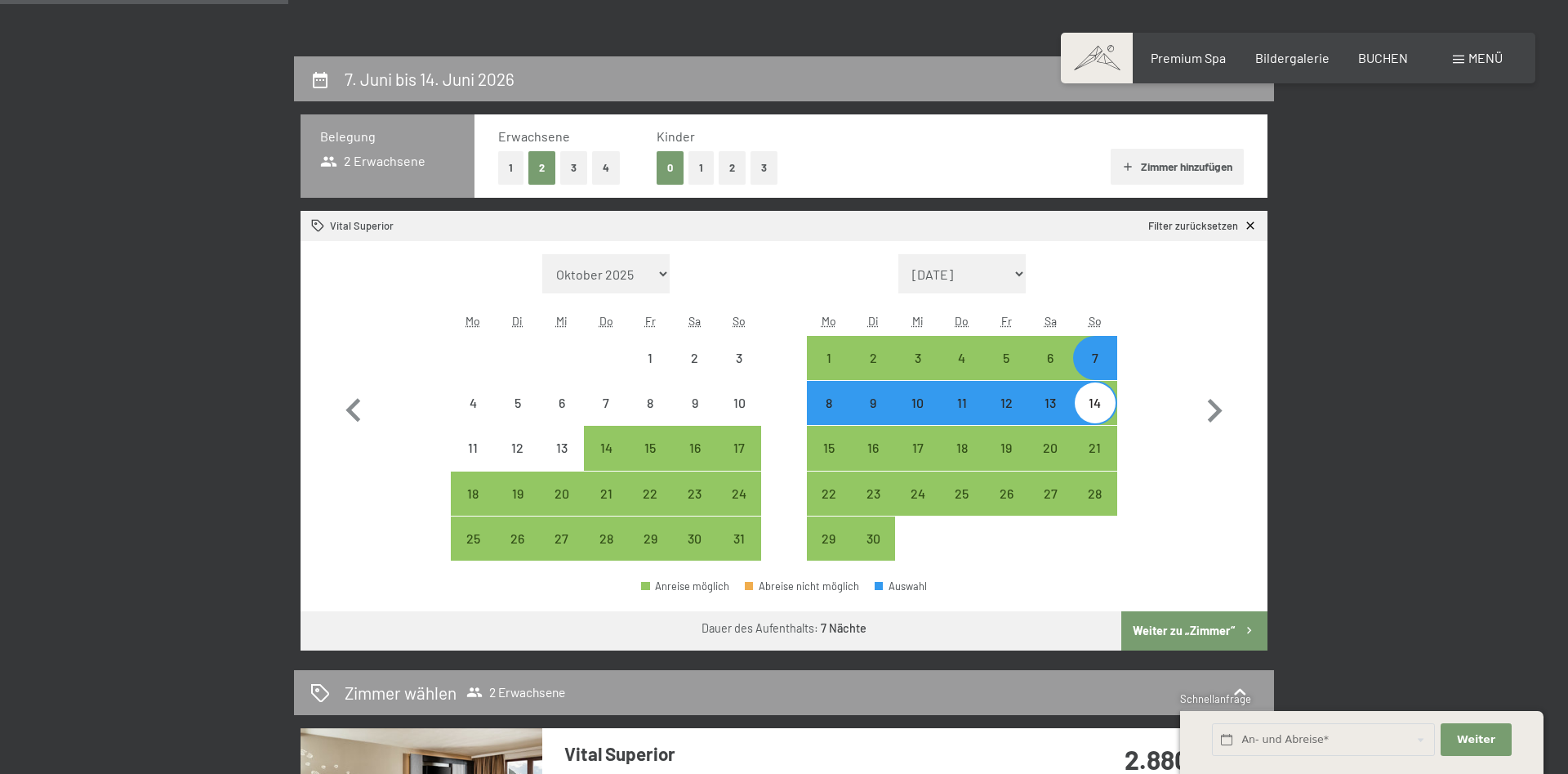
click at [1181, 637] on button "Weiter zu „Zimmer“" at bounding box center [1194, 630] width 146 height 39
select select "2026-05-01"
select select "2026-06-01"
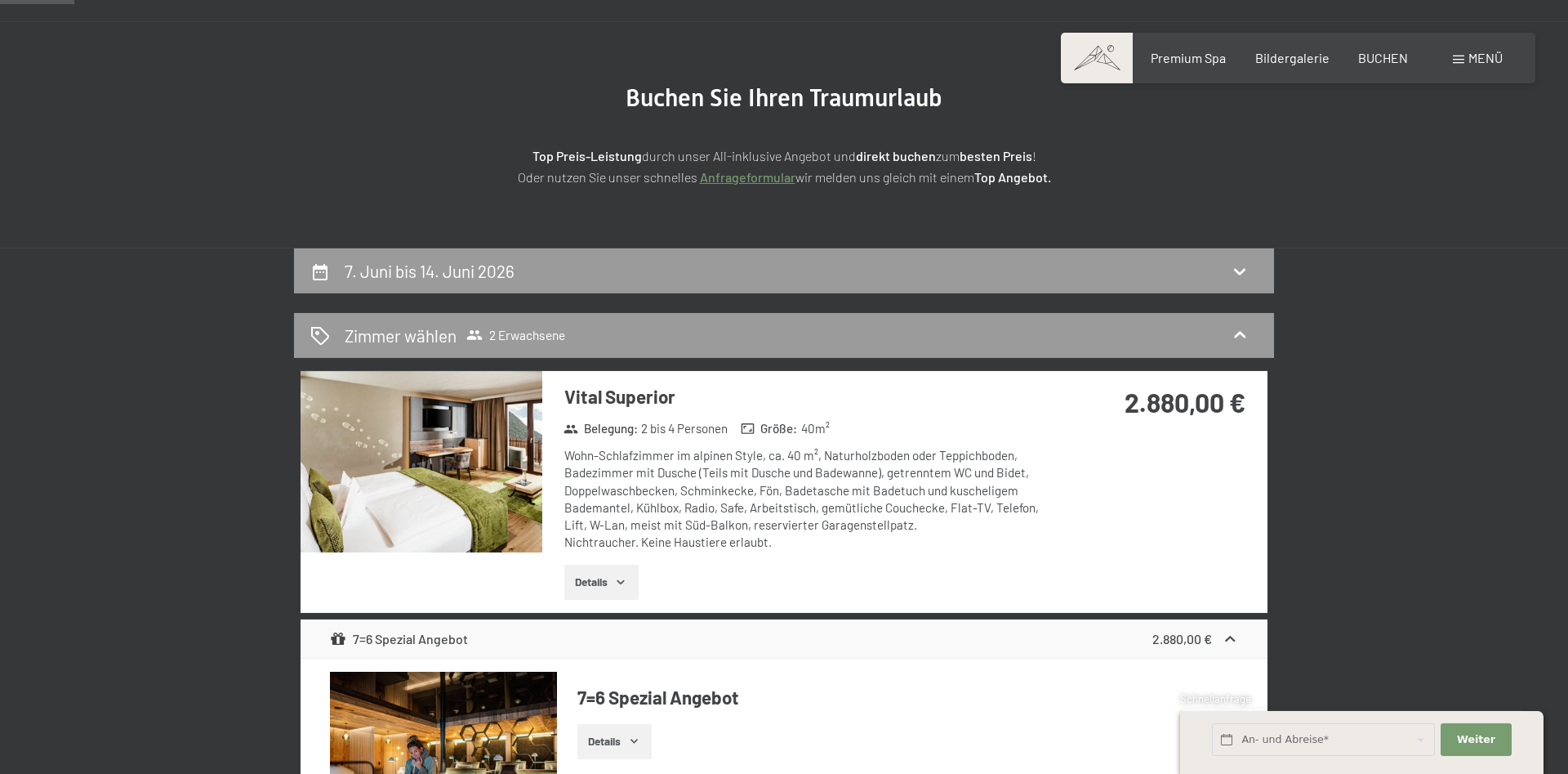
scroll to position [83, 0]
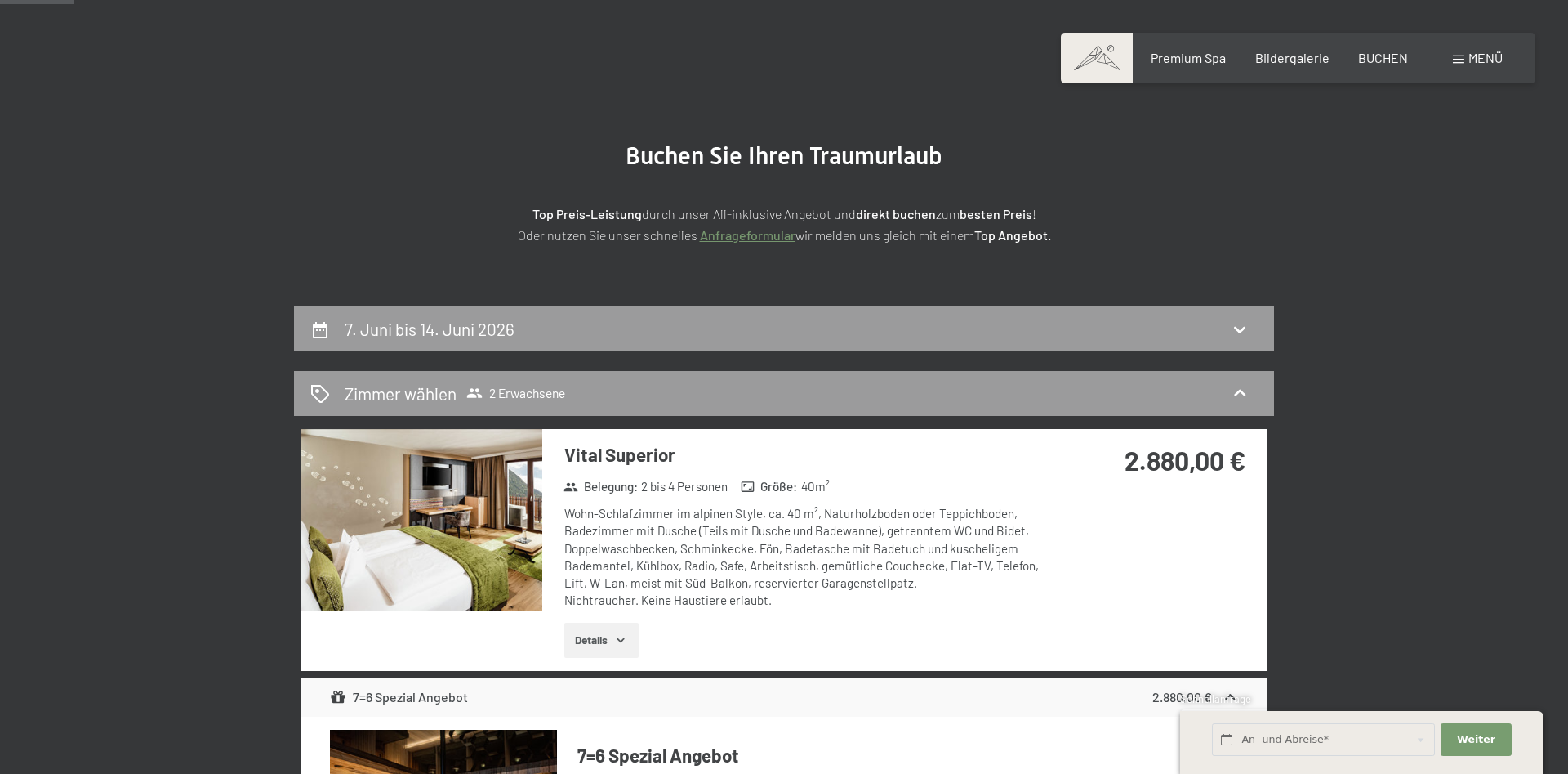
click at [1472, 61] on span "Menü" at bounding box center [1485, 57] width 35 height 15
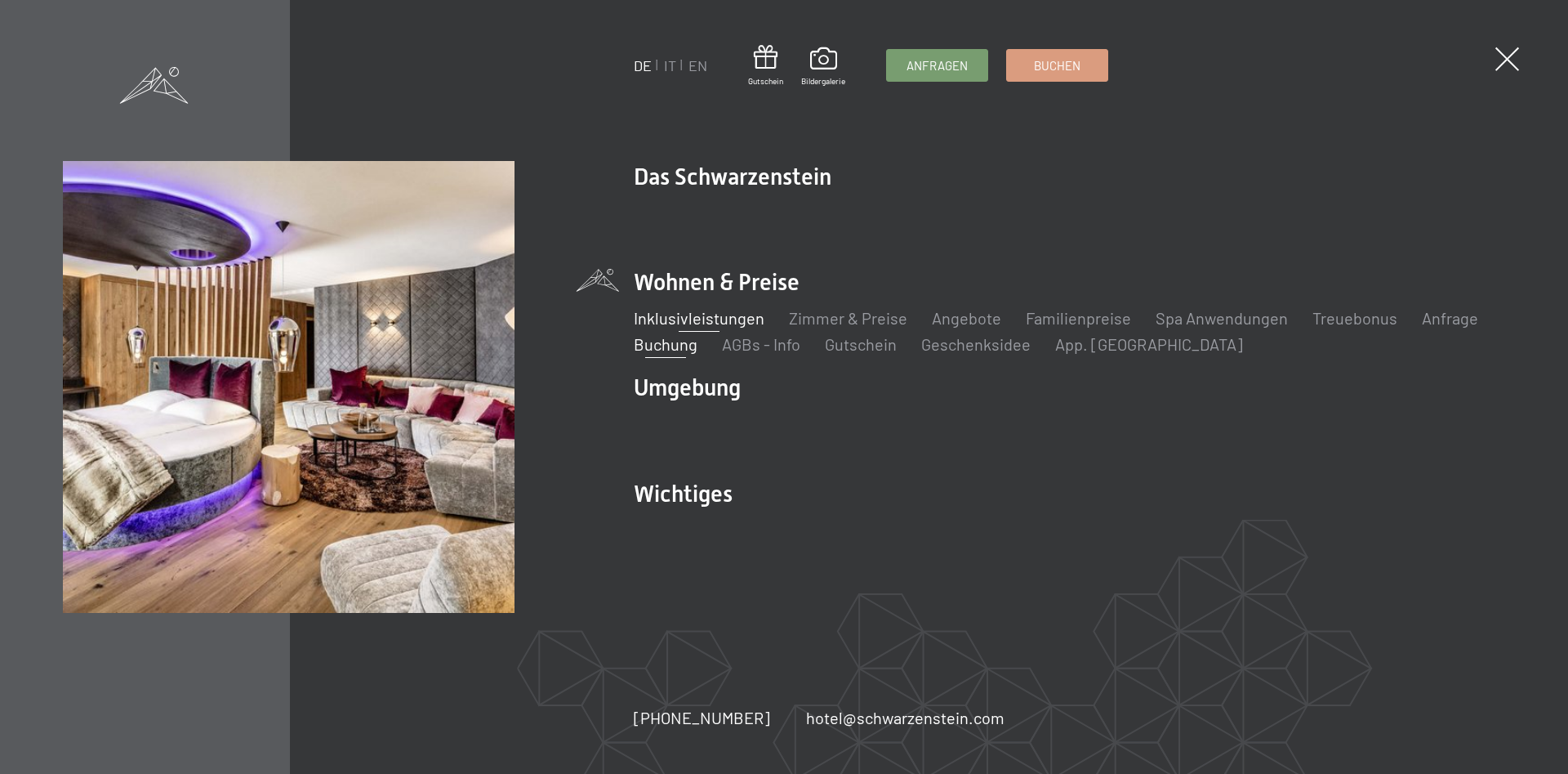
click at [751, 321] on link "Inklusivleistungen" at bounding box center [698, 318] width 130 height 20
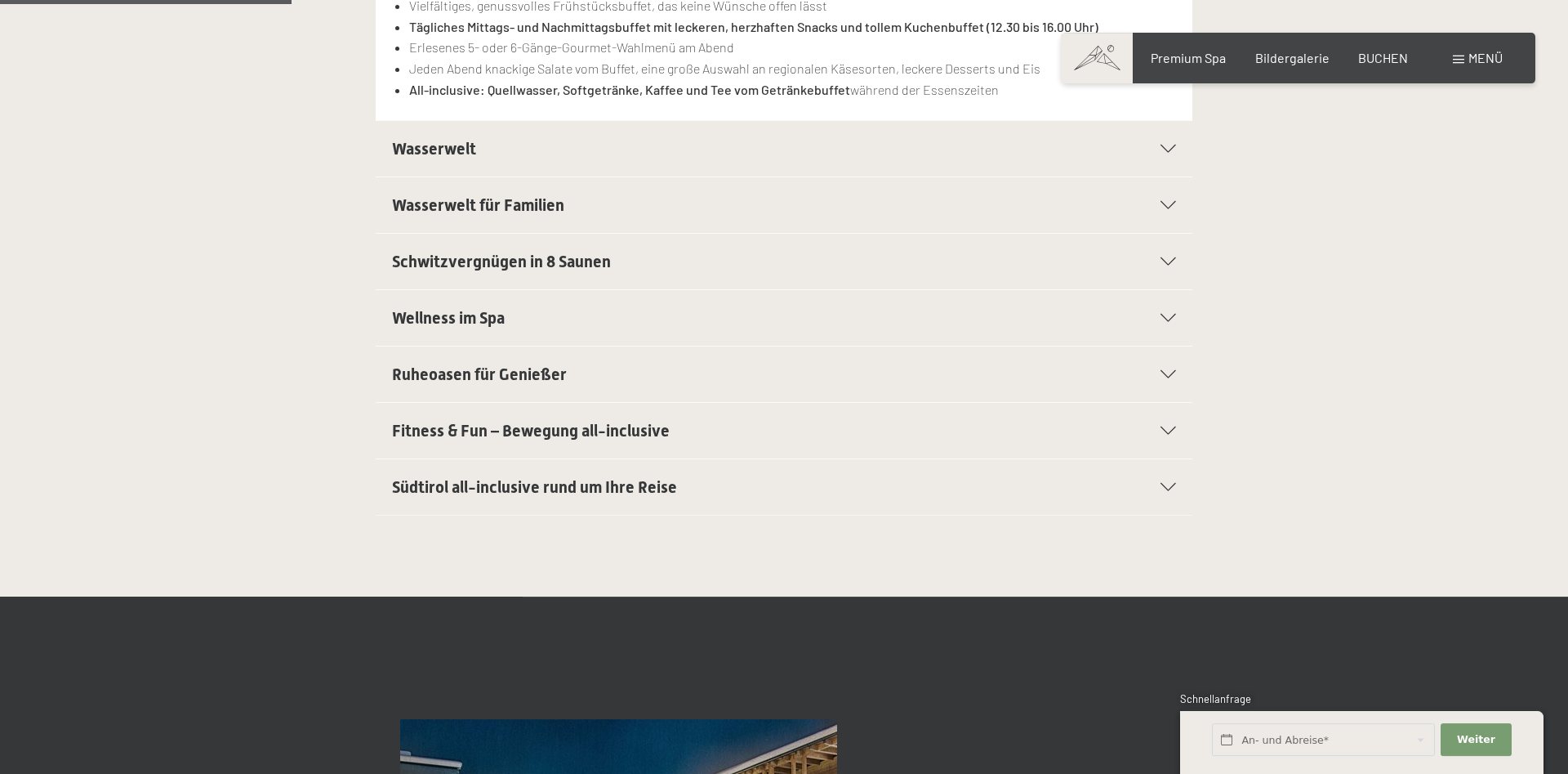
scroll to position [583, 0]
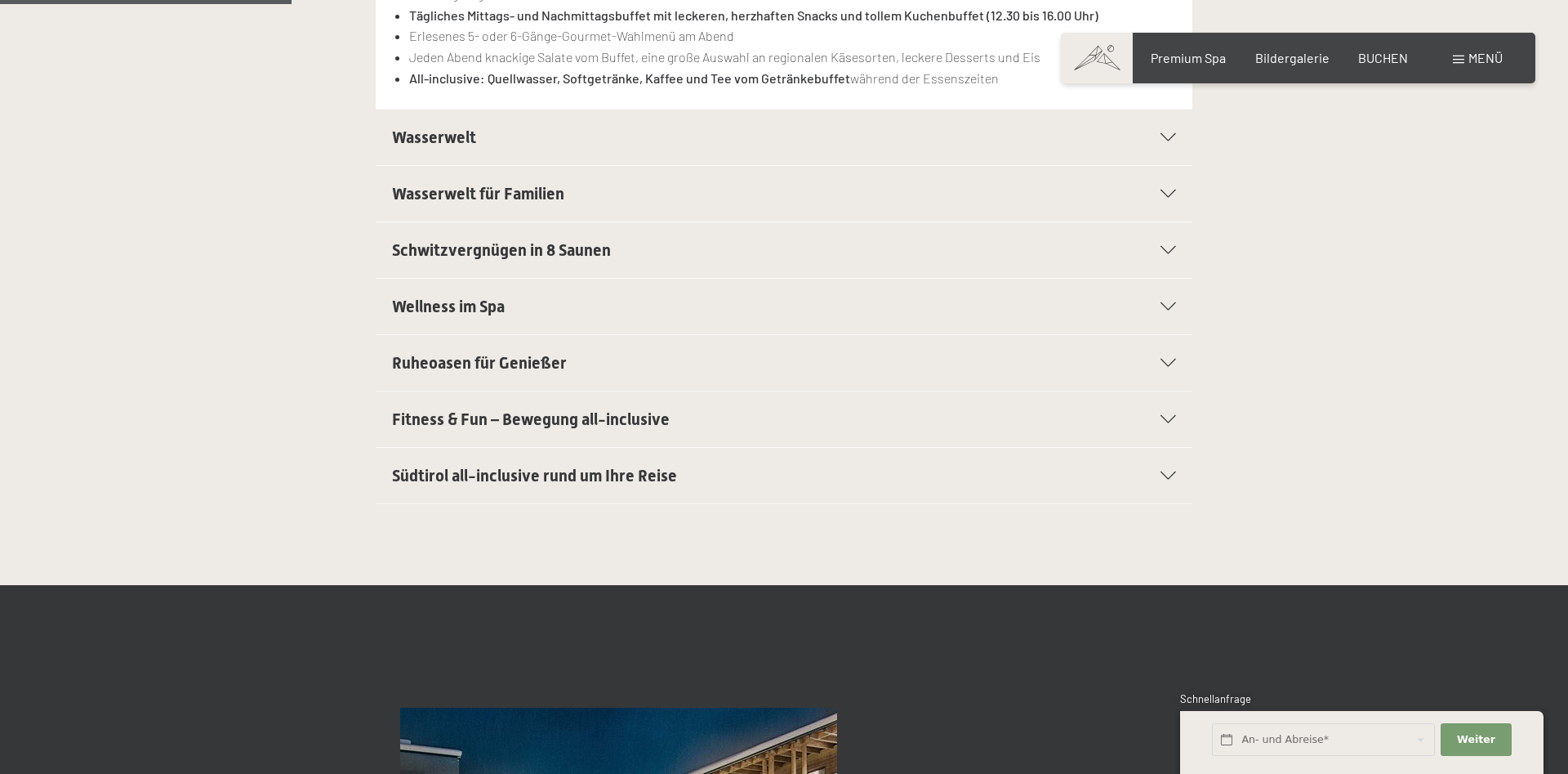
click at [1163, 477] on icon at bounding box center [1168, 475] width 15 height 8
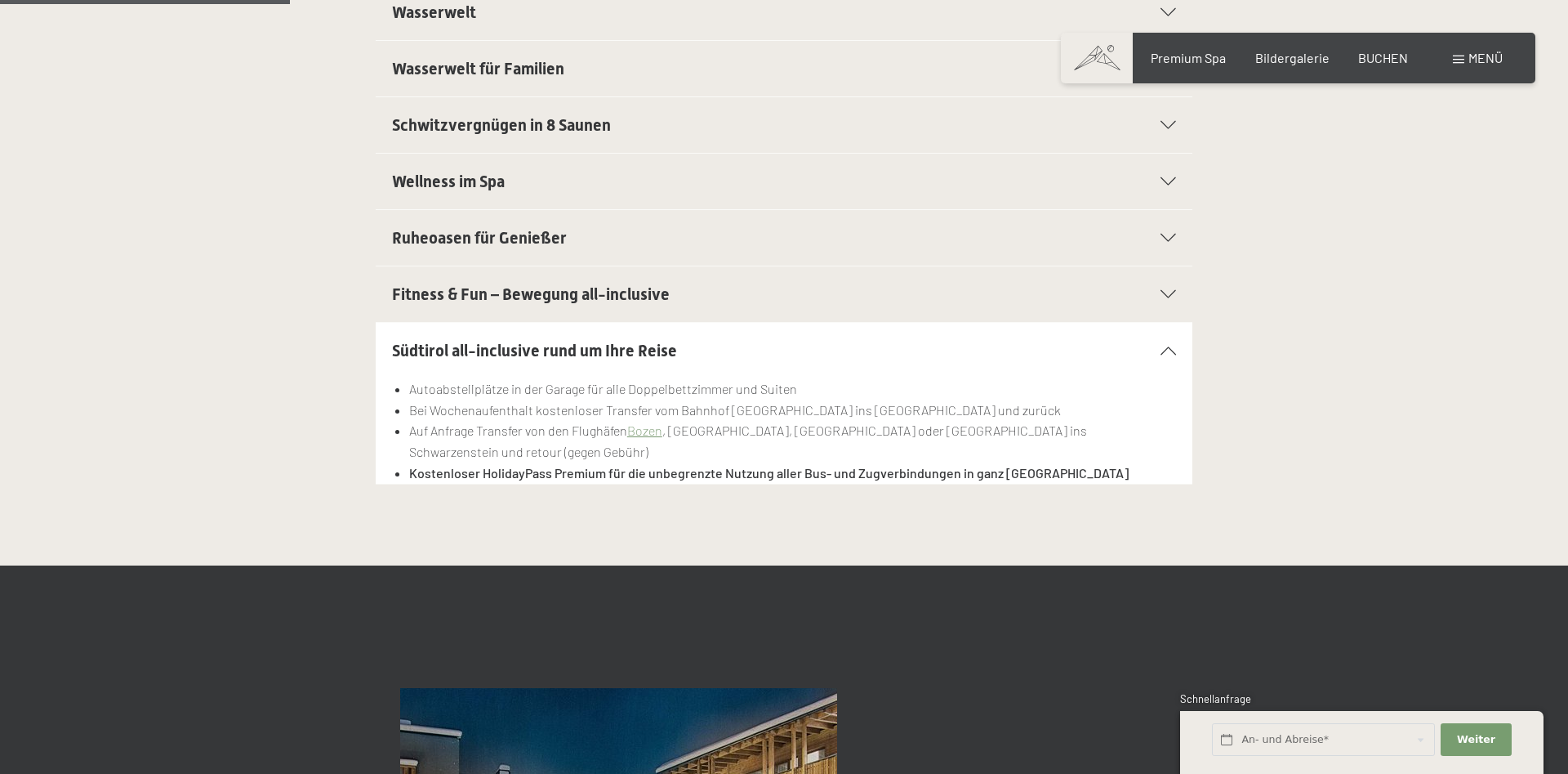
scroll to position [571, 0]
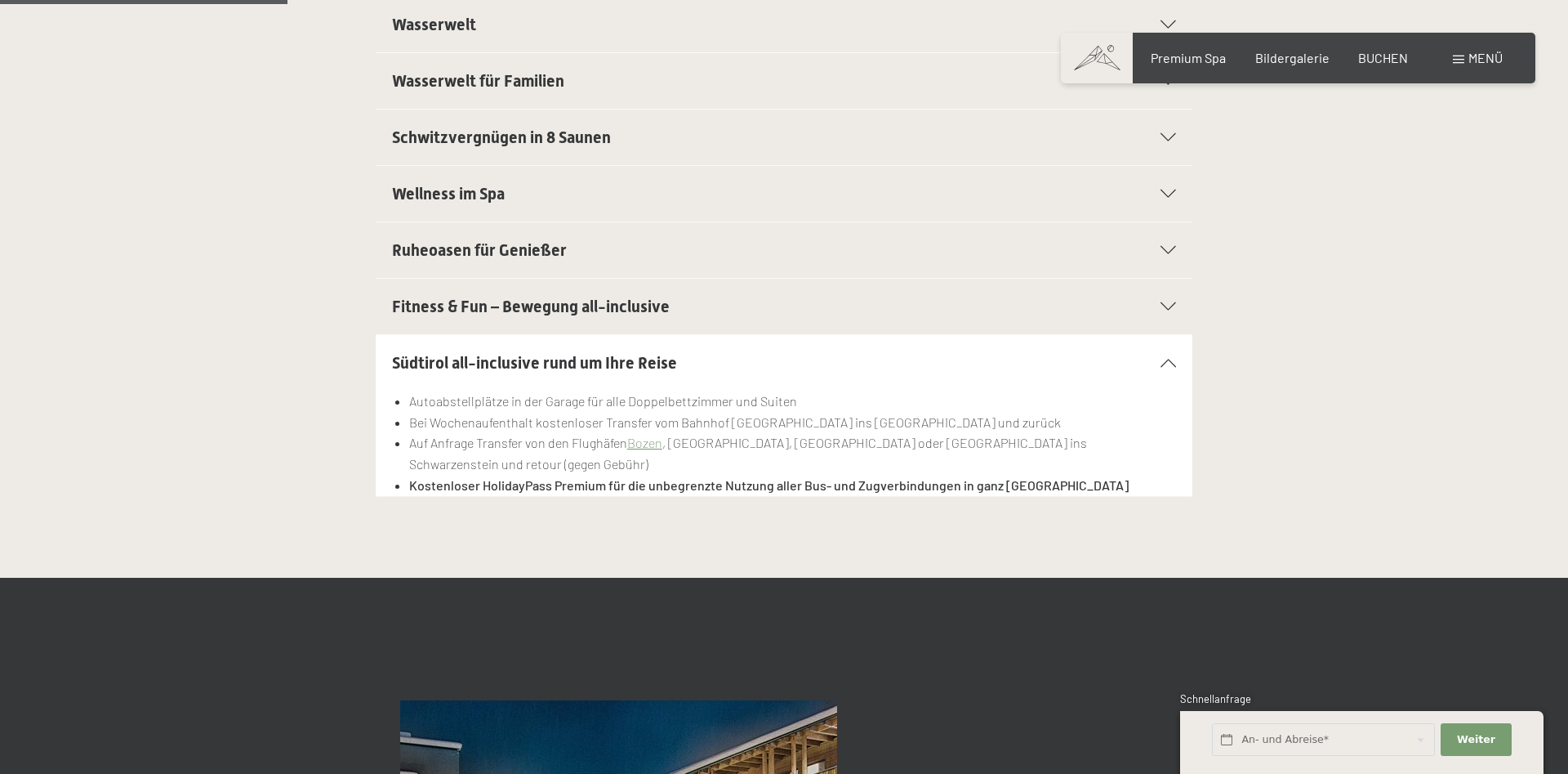
click at [1165, 311] on div "Fitness & Fun – Bewegung all-inclusive" at bounding box center [784, 306] width 784 height 56
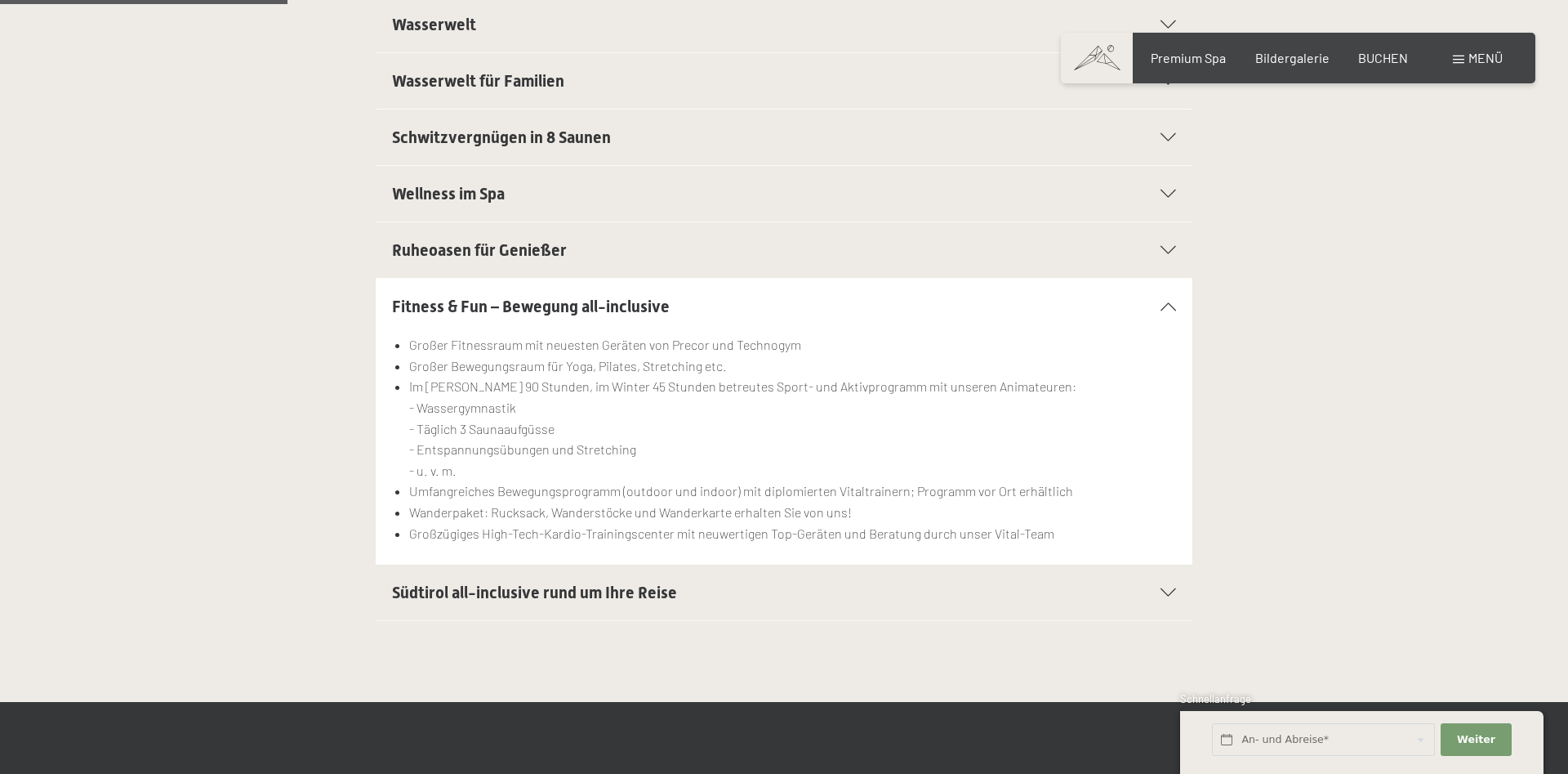
click at [1168, 305] on icon at bounding box center [1168, 306] width 15 height 8
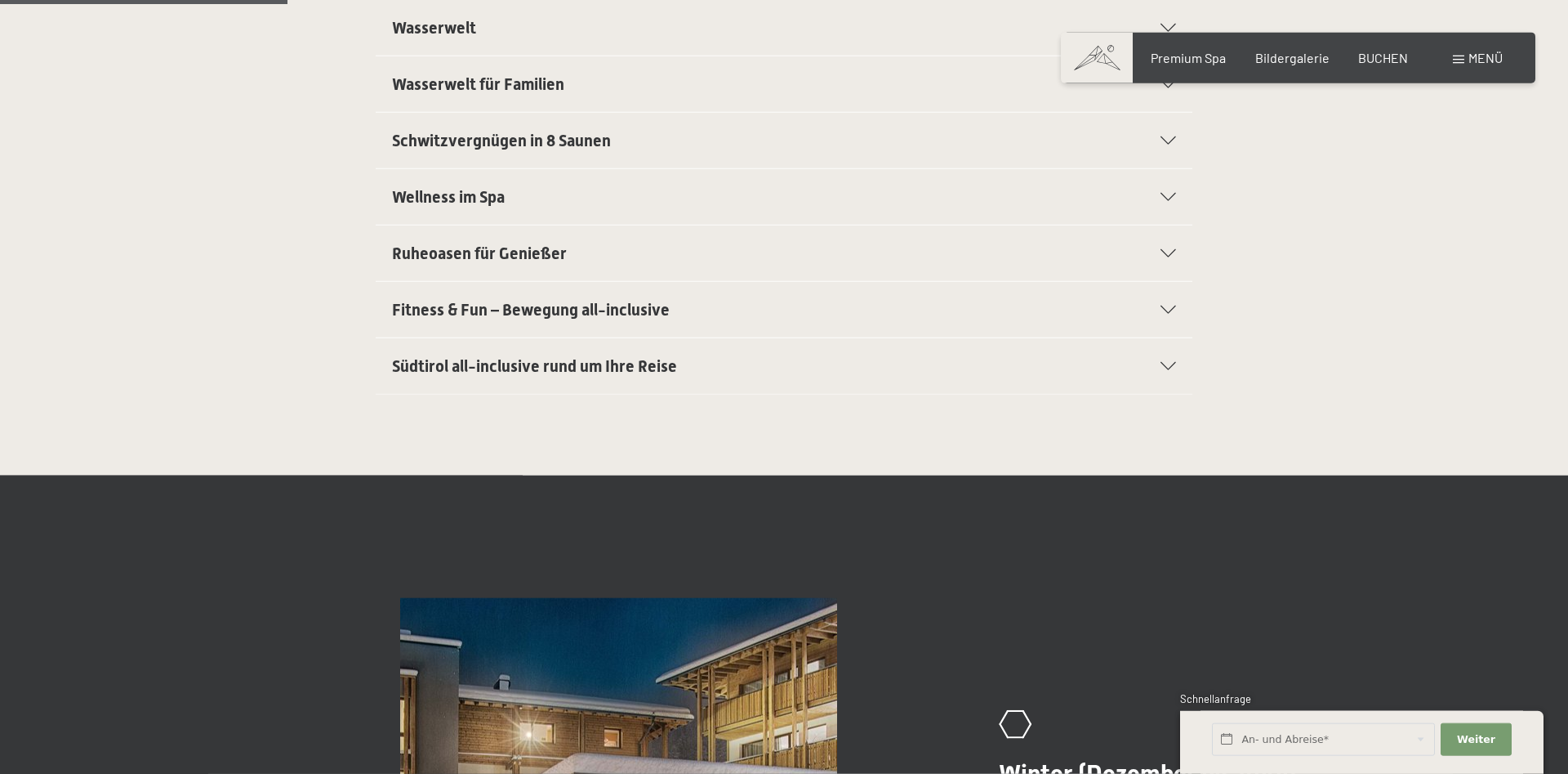
scroll to position [238, 0]
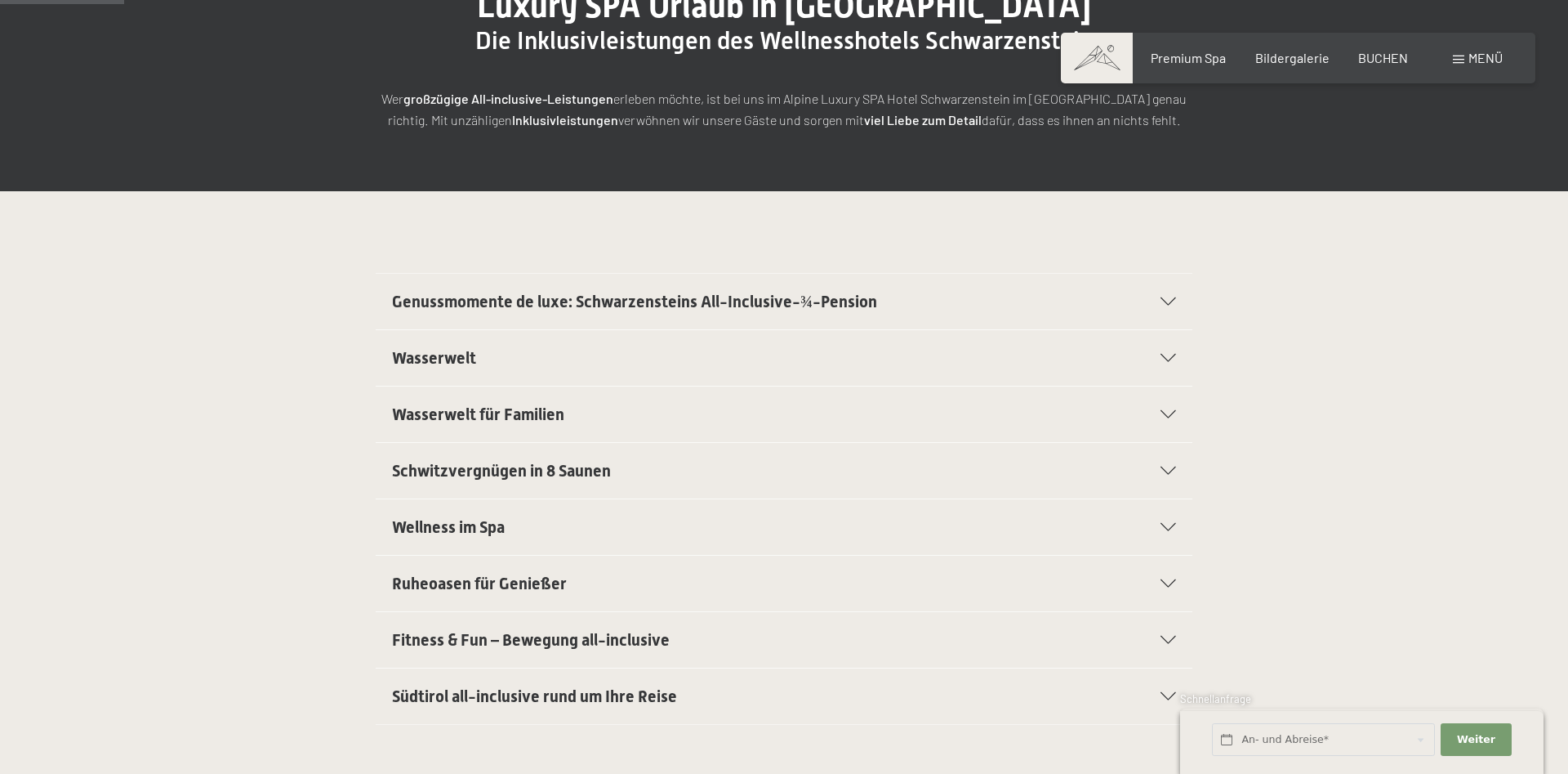
click at [1165, 298] on icon at bounding box center [1168, 301] width 15 height 8
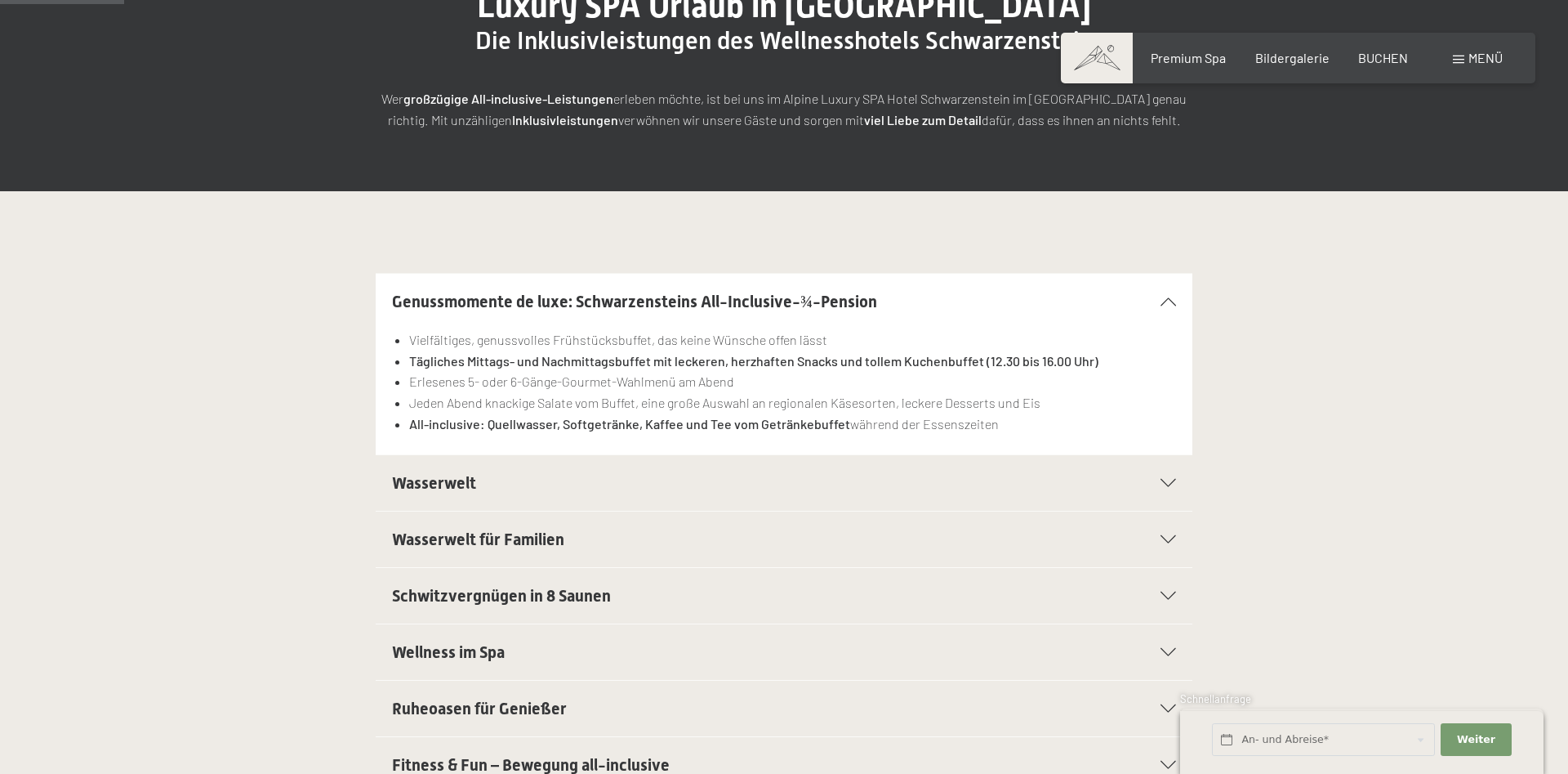
click at [1166, 304] on icon at bounding box center [1168, 301] width 15 height 8
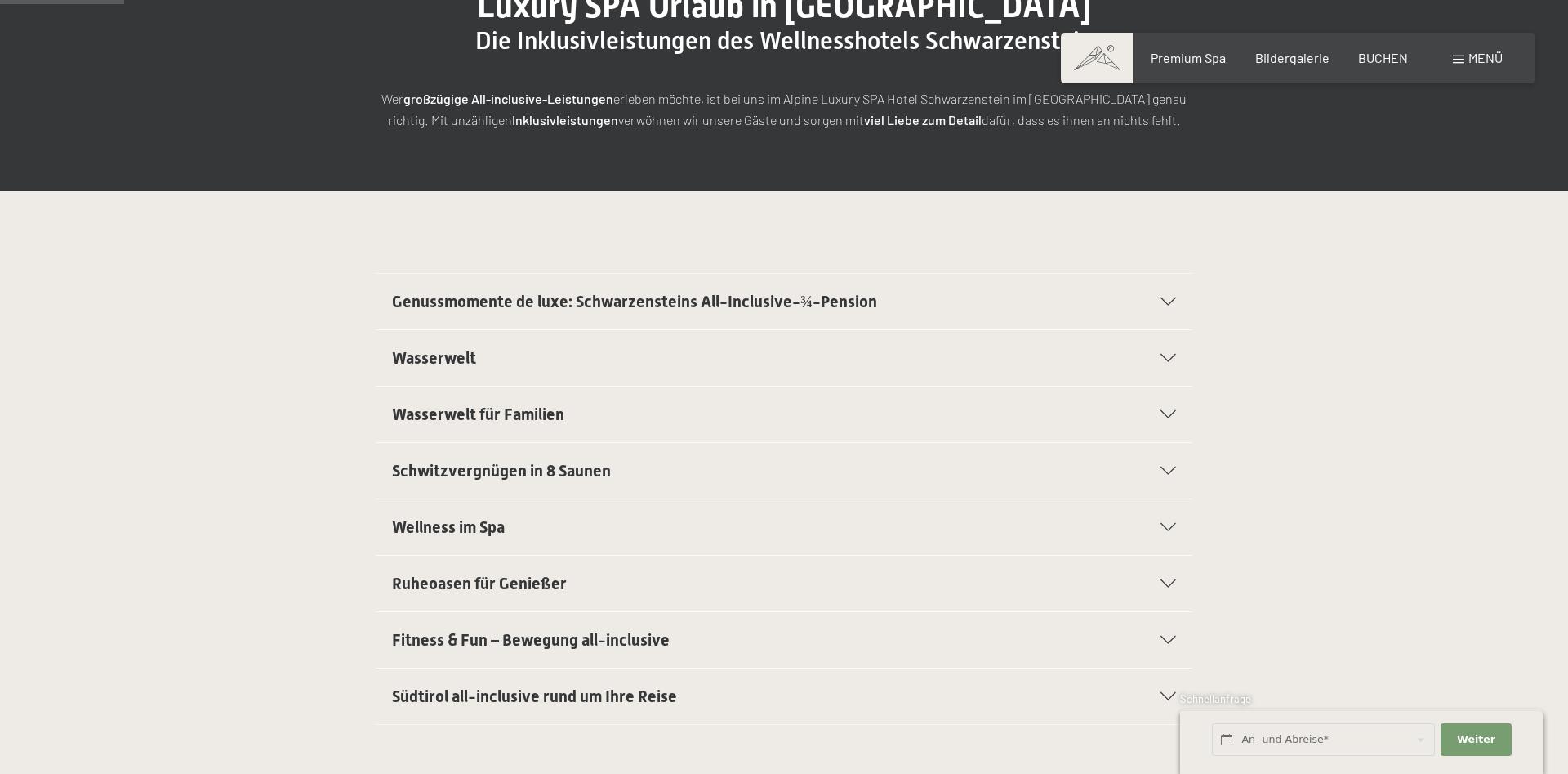
click at [1175, 359] on icon at bounding box center [1168, 357] width 15 height 8
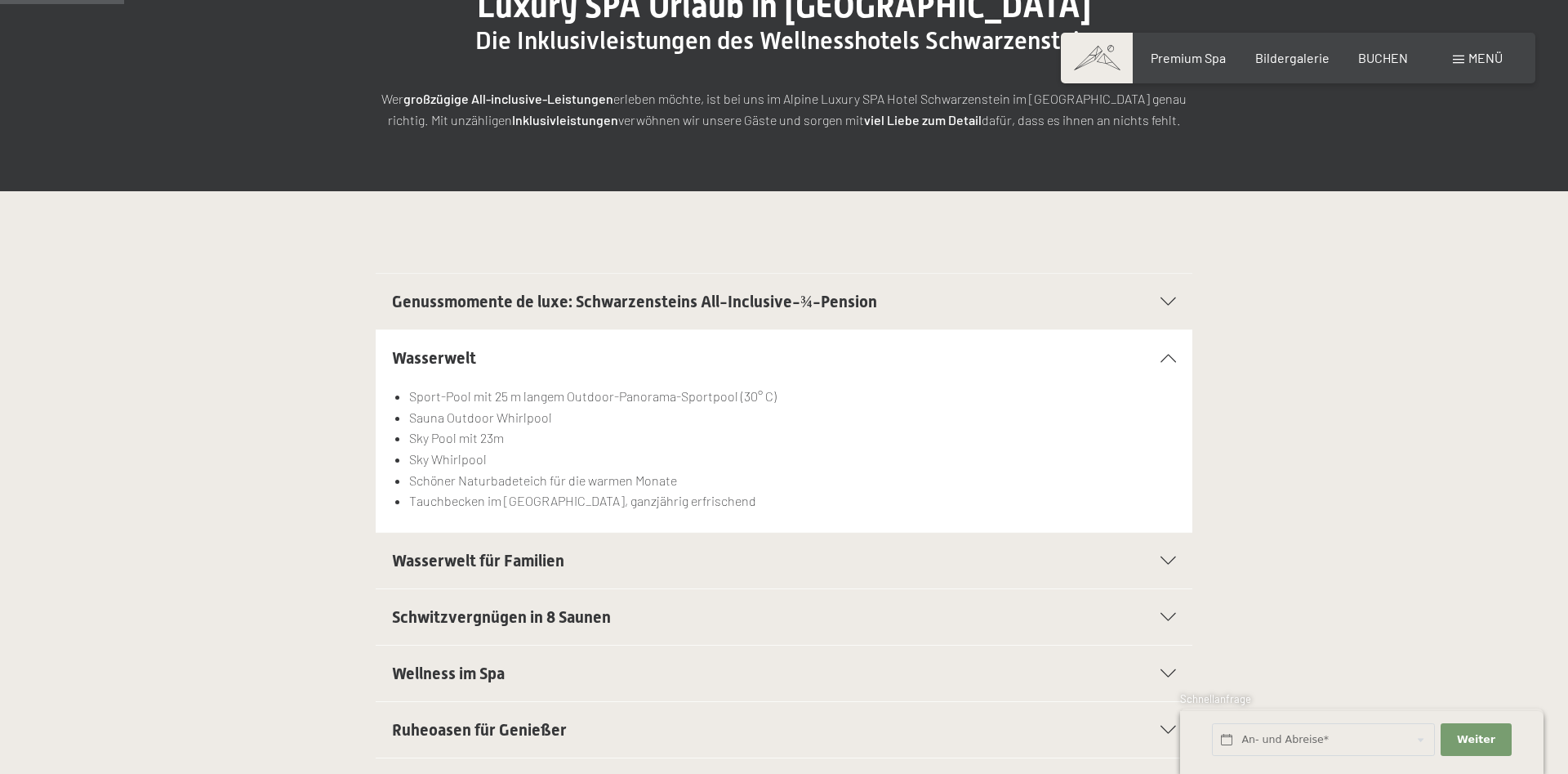
click at [1175, 359] on icon at bounding box center [1168, 357] width 15 height 8
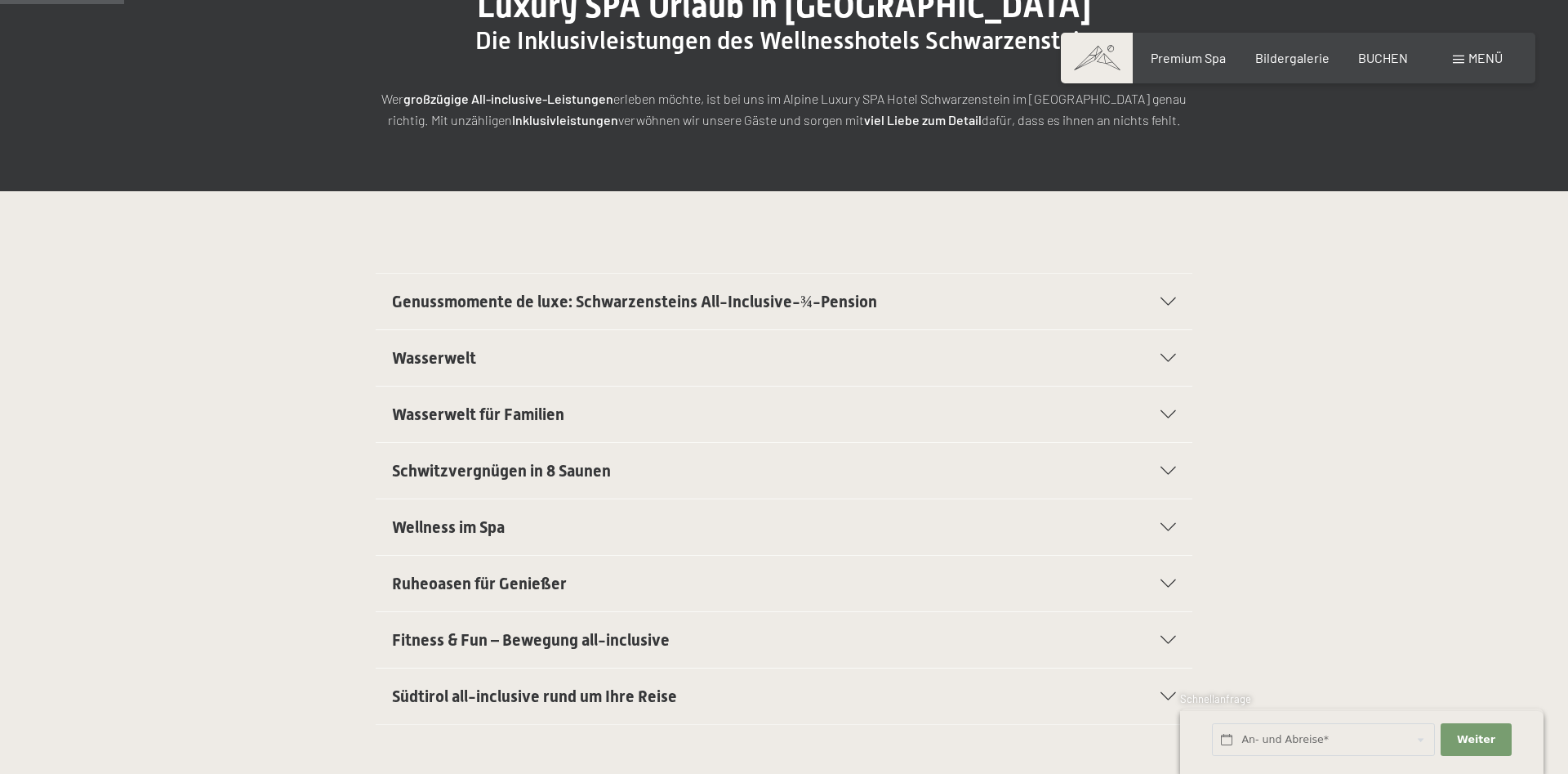
click at [1167, 415] on icon at bounding box center [1168, 414] width 15 height 8
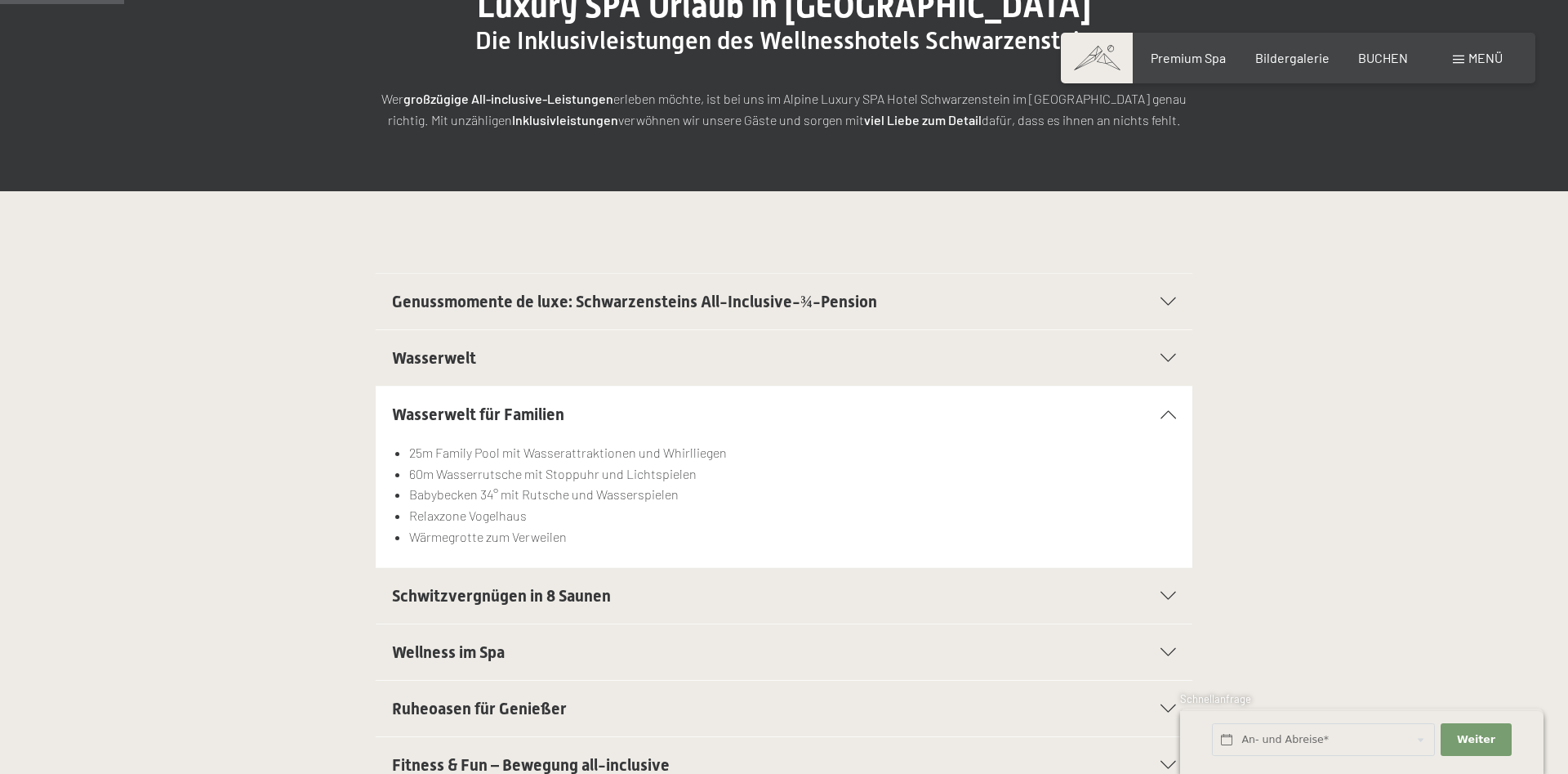
click at [1167, 415] on icon at bounding box center [1168, 414] width 15 height 8
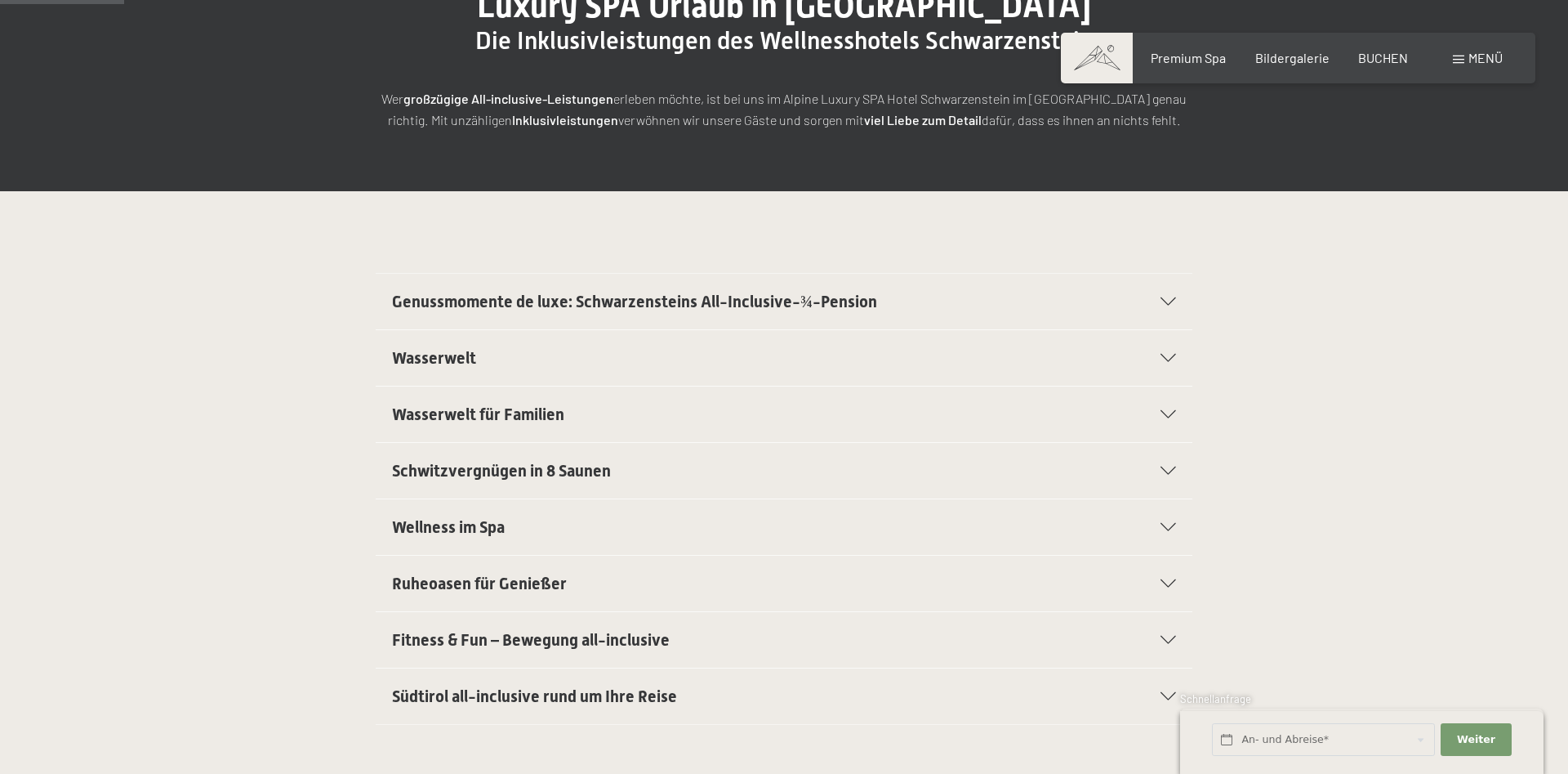
click at [1461, 61] on span at bounding box center [1458, 59] width 12 height 8
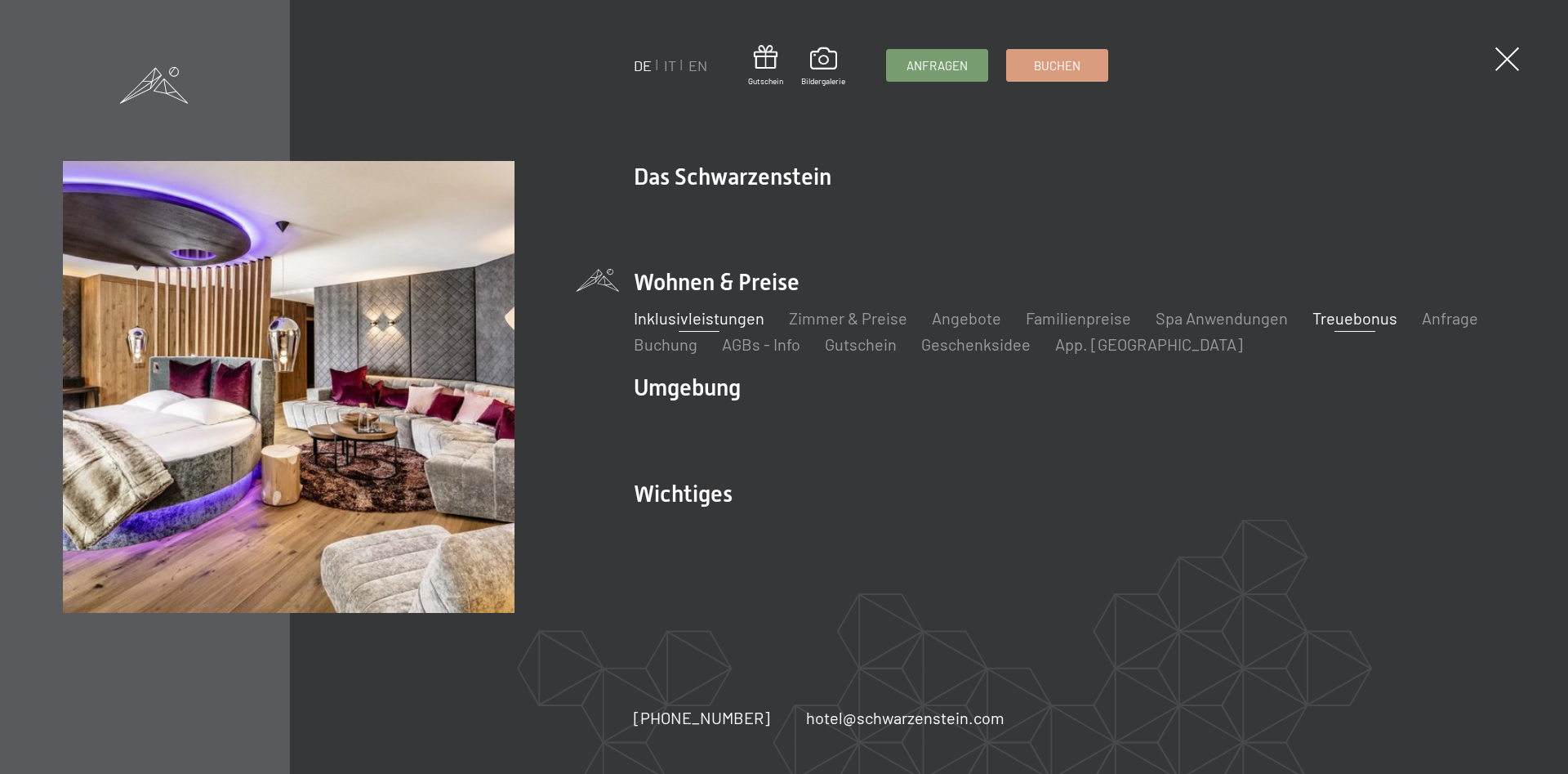
click at [1337, 317] on link "Treuebonus" at bounding box center [1354, 318] width 85 height 20
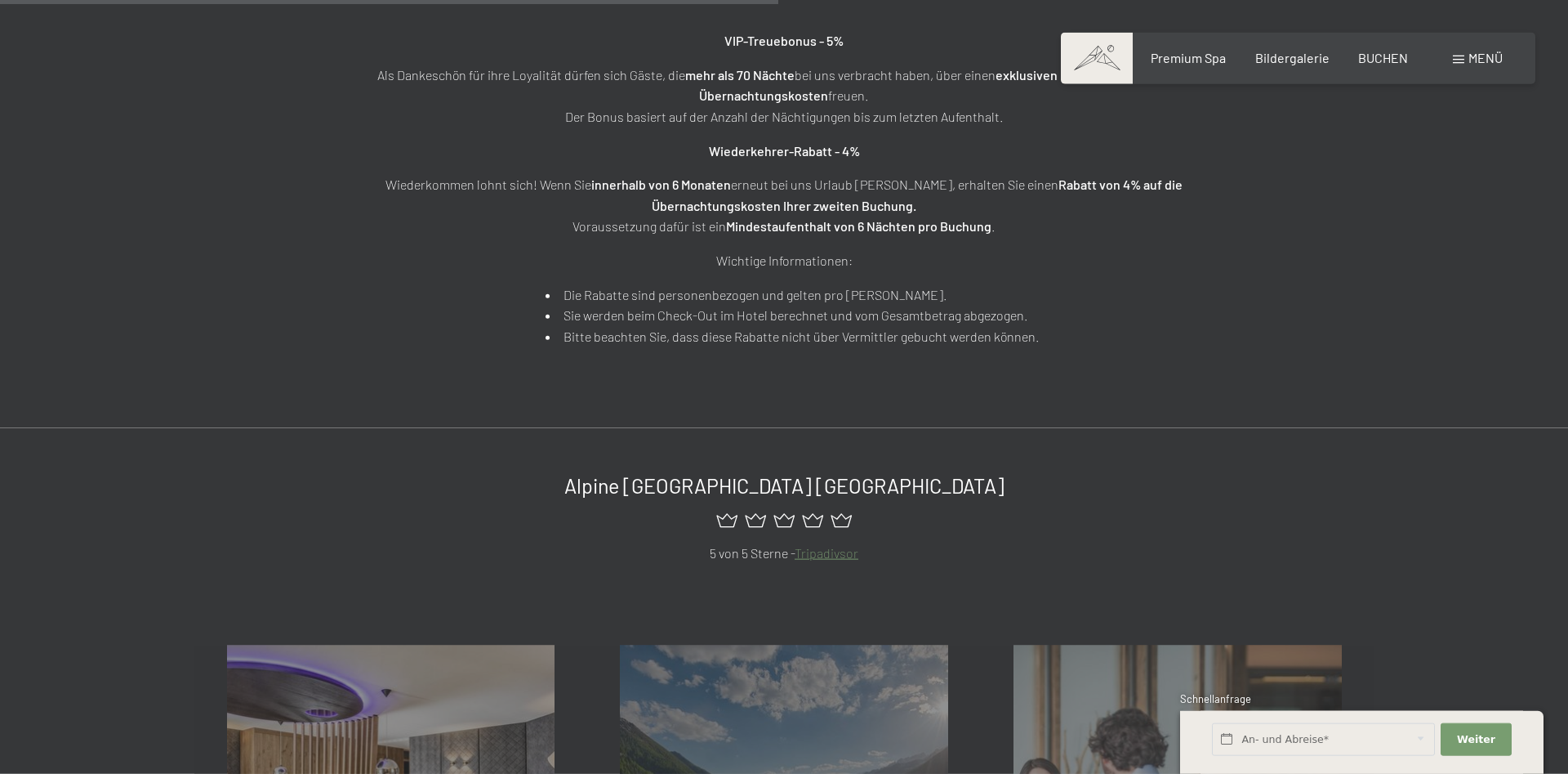
scroll to position [833, 0]
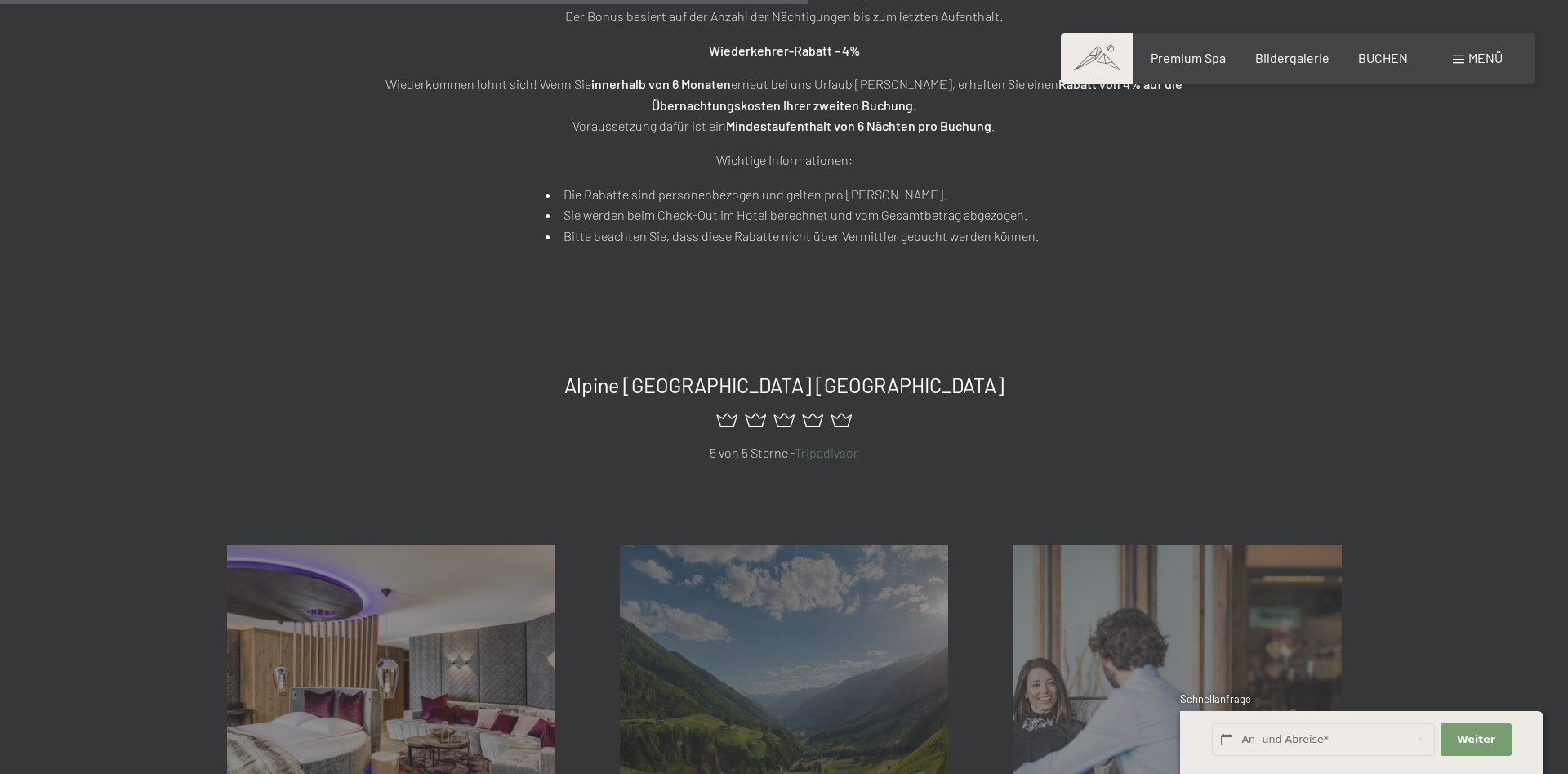
click at [1477, 57] on span "Menü" at bounding box center [1485, 57] width 35 height 15
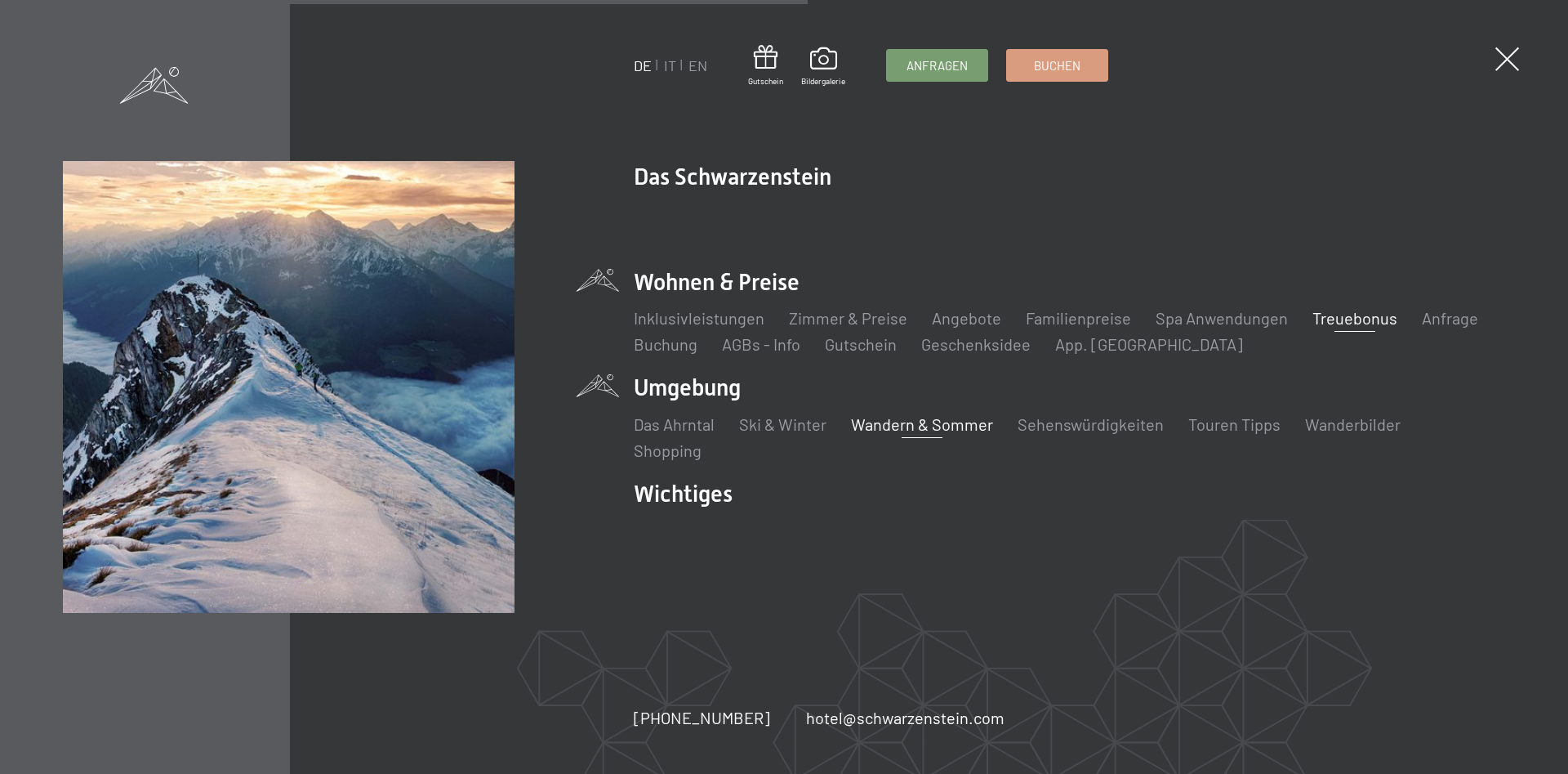
click at [887, 427] on link "Wandern & Sommer" at bounding box center [922, 424] width 142 height 20
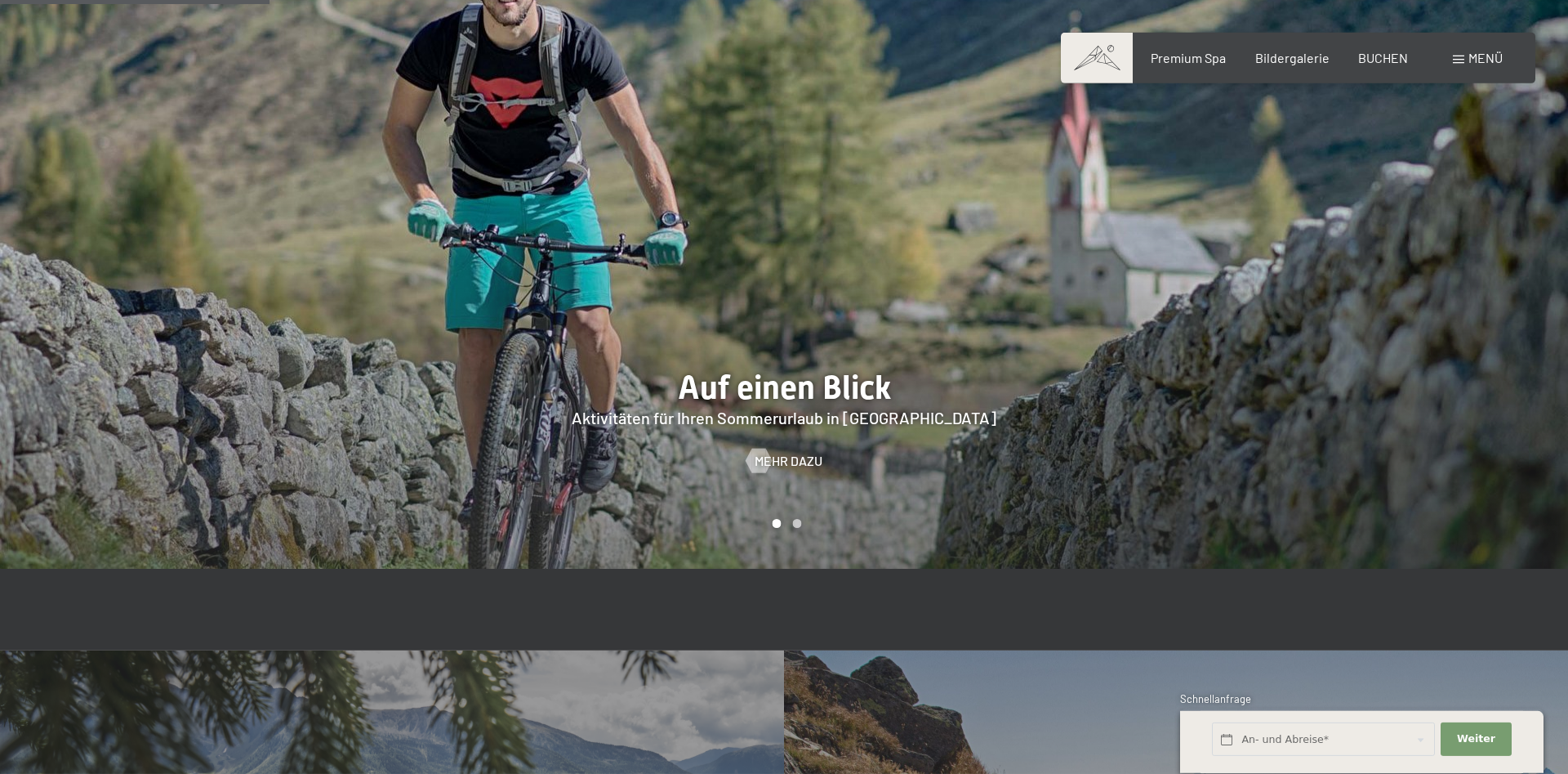
scroll to position [2334, 0]
